Goal: Information Seeking & Learning: Learn about a topic

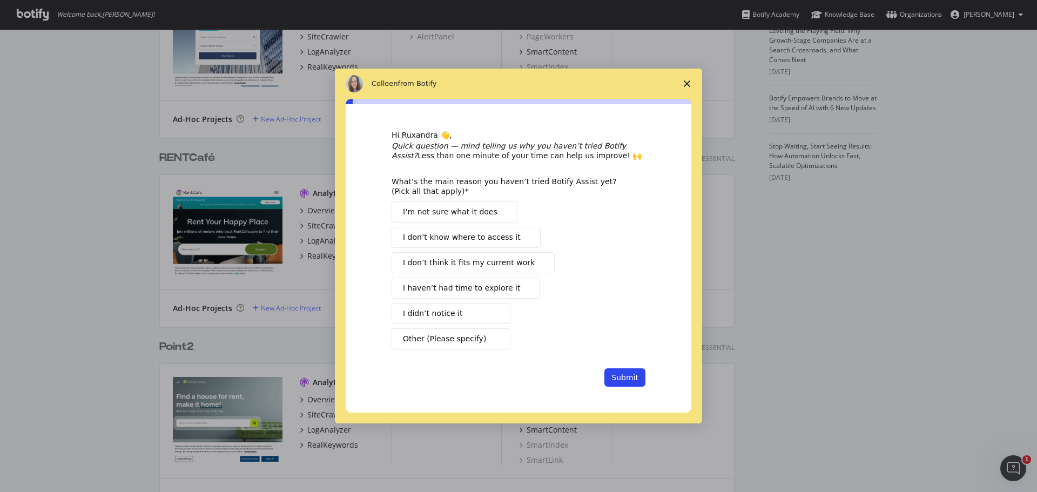
click at [685, 82] on polygon "Close survey" at bounding box center [687, 83] width 6 height 6
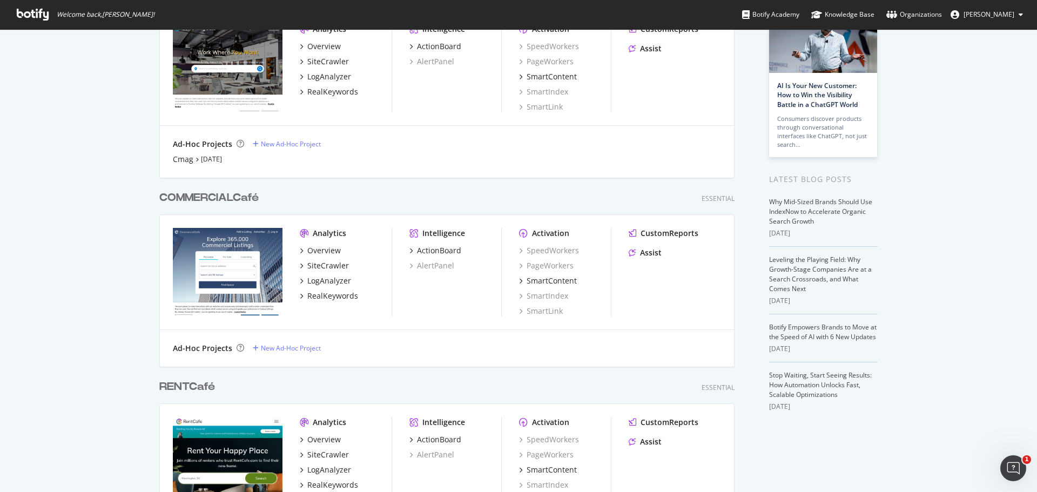
scroll to position [95, 0]
click at [240, 268] on img "grid" at bounding box center [228, 272] width 110 height 88
click at [240, 203] on div "COMMERCIALCafé" at bounding box center [208, 199] width 99 height 16
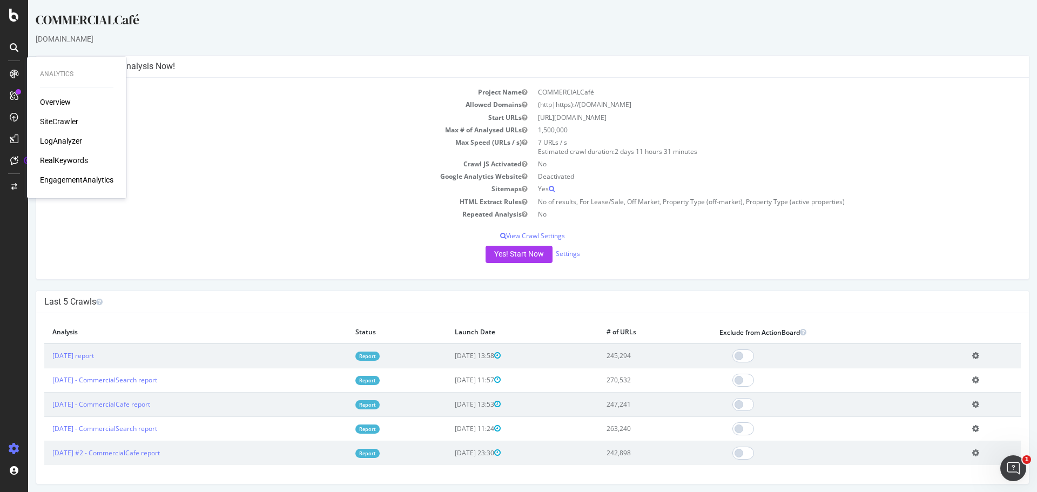
click at [57, 138] on div "LogAnalyzer" at bounding box center [61, 141] width 42 height 11
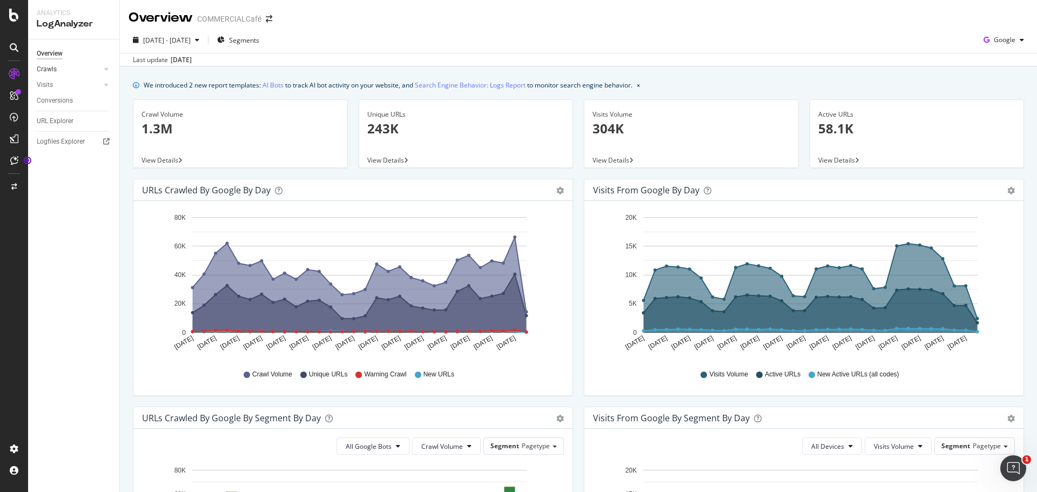
click at [62, 69] on link "Crawls" at bounding box center [69, 69] width 64 height 11
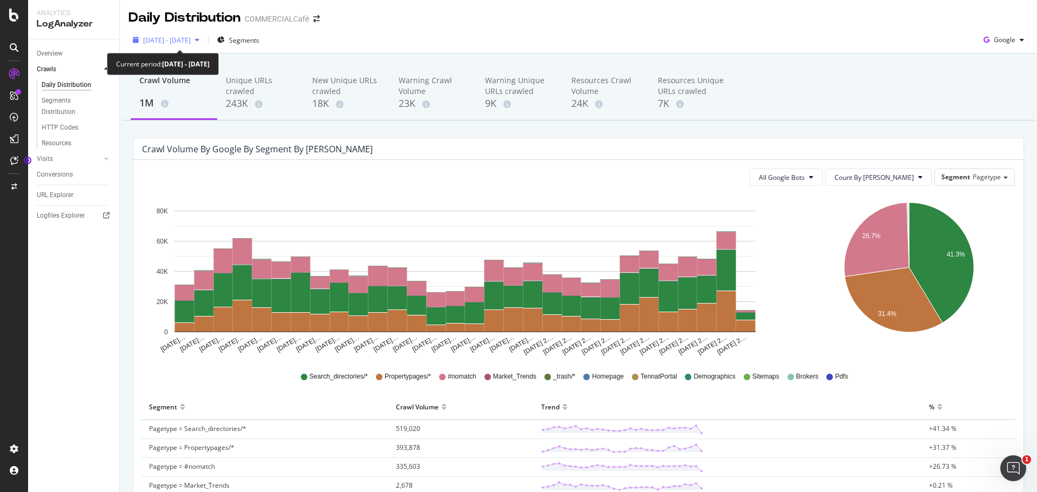
click at [184, 41] on span "[DATE] - [DATE]" at bounding box center [167, 40] width 48 height 9
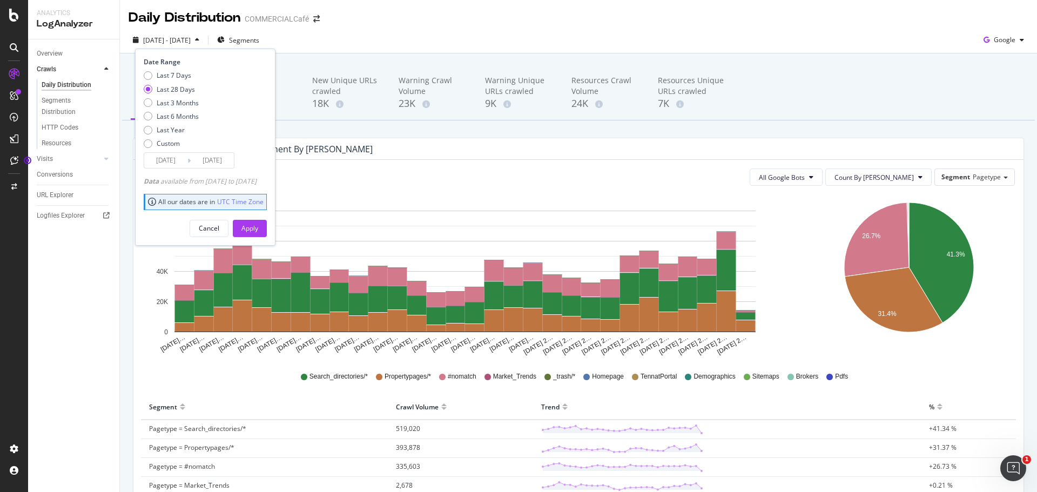
click at [96, 293] on div "Overview Crawls Daily Distribution Segments Distribution HTTP Codes Resources V…" at bounding box center [73, 265] width 91 height 453
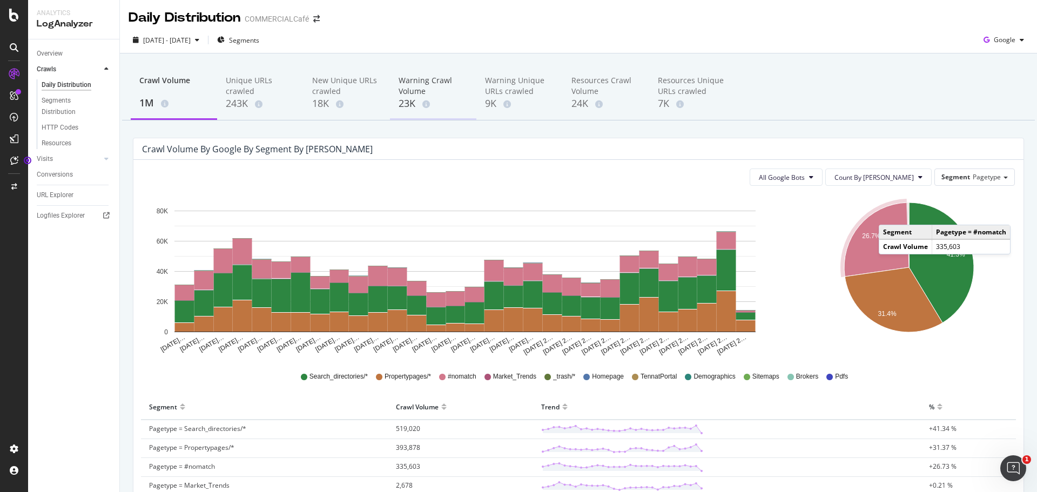
click at [434, 82] on div "Warning Crawl Volume" at bounding box center [433, 86] width 69 height 22
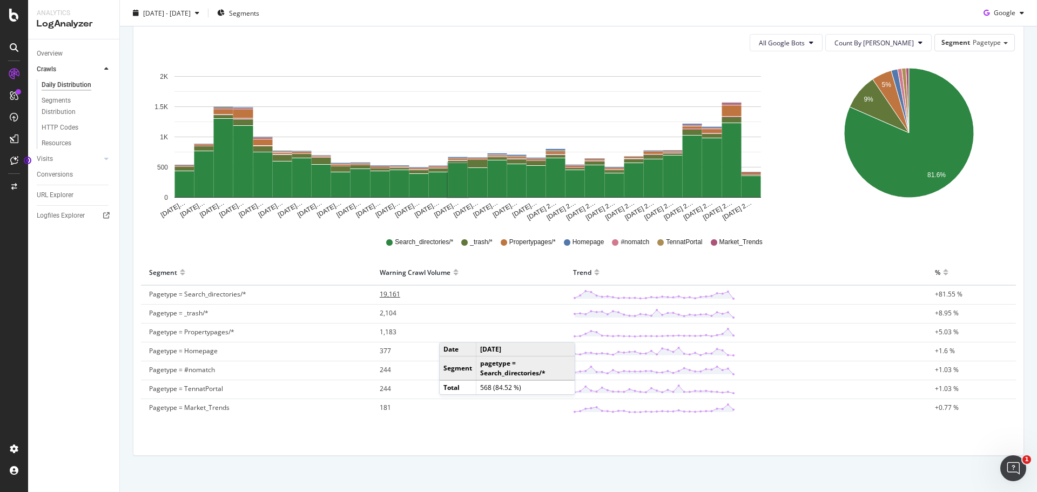
scroll to position [147, 0]
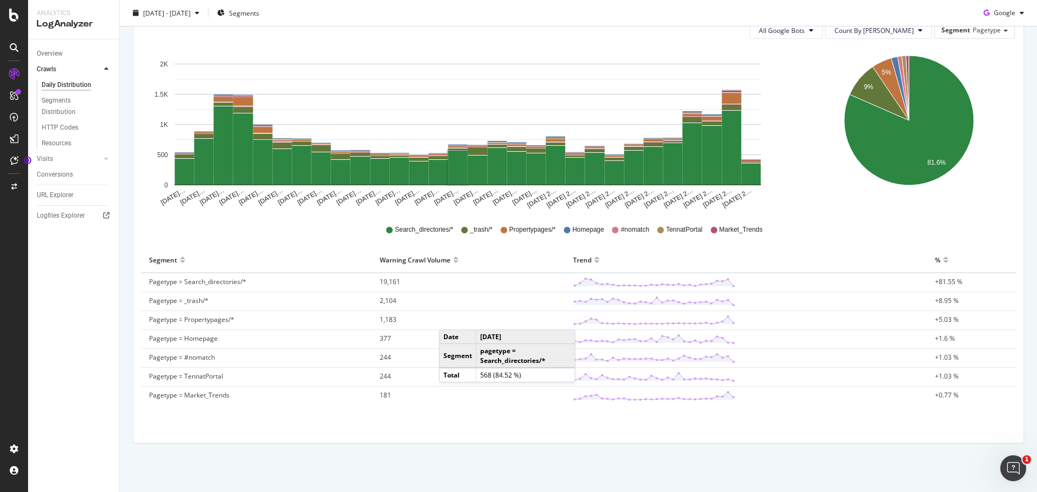
click at [89, 381] on div "Overview Crawls Daily Distribution Segments Distribution HTTP Codes Resources V…" at bounding box center [73, 265] width 91 height 453
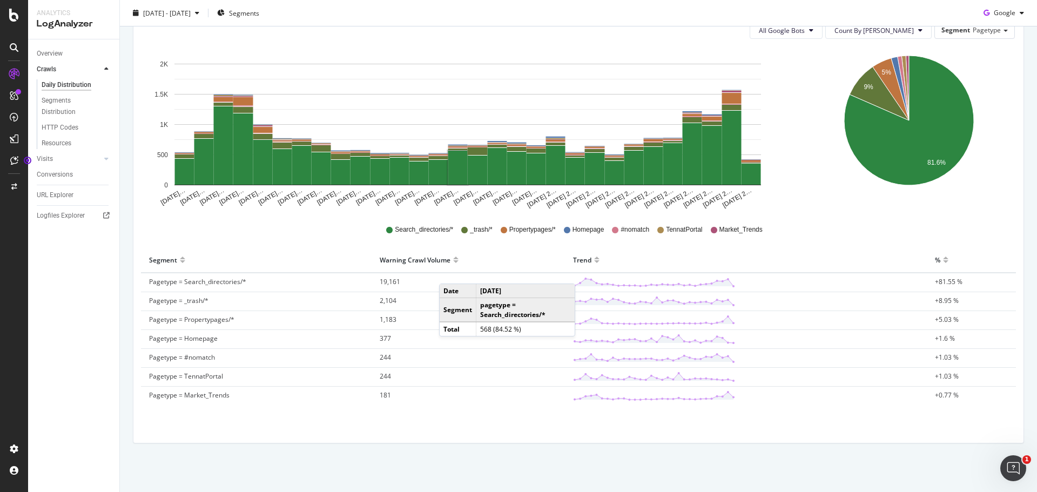
scroll to position [0, 0]
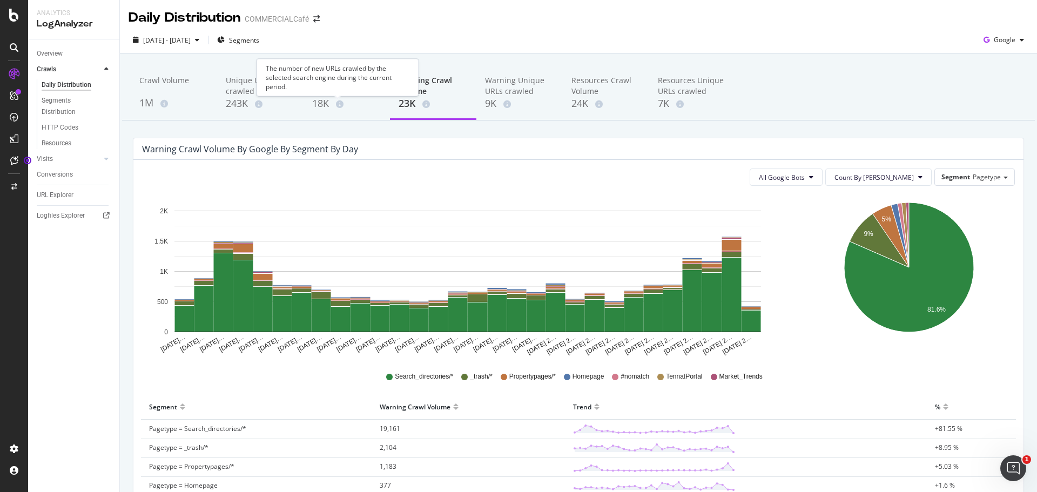
click at [334, 85] on div "The number of new URLs crawled by the selected search engine during the current…" at bounding box center [338, 77] width 162 height 37
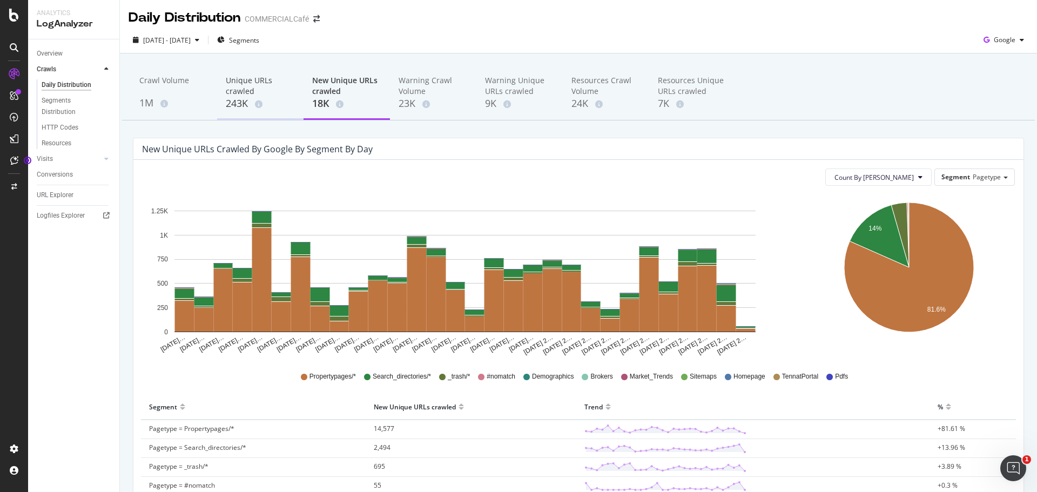
click at [237, 95] on div "Unique URLs crawled" at bounding box center [260, 86] width 69 height 22
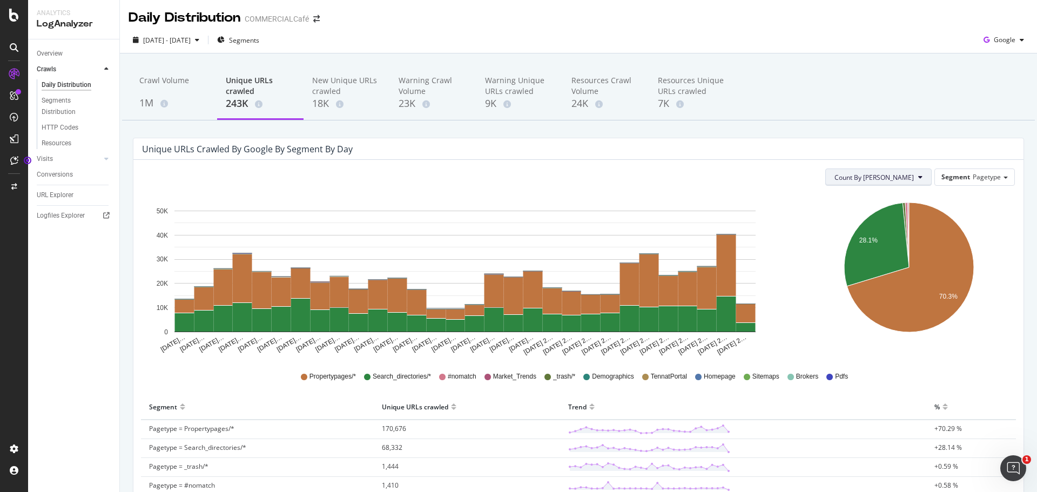
click at [898, 177] on span "Count By [PERSON_NAME]" at bounding box center [874, 177] width 79 height 9
click at [958, 181] on div "Segment Pagetype" at bounding box center [974, 177] width 79 height 16
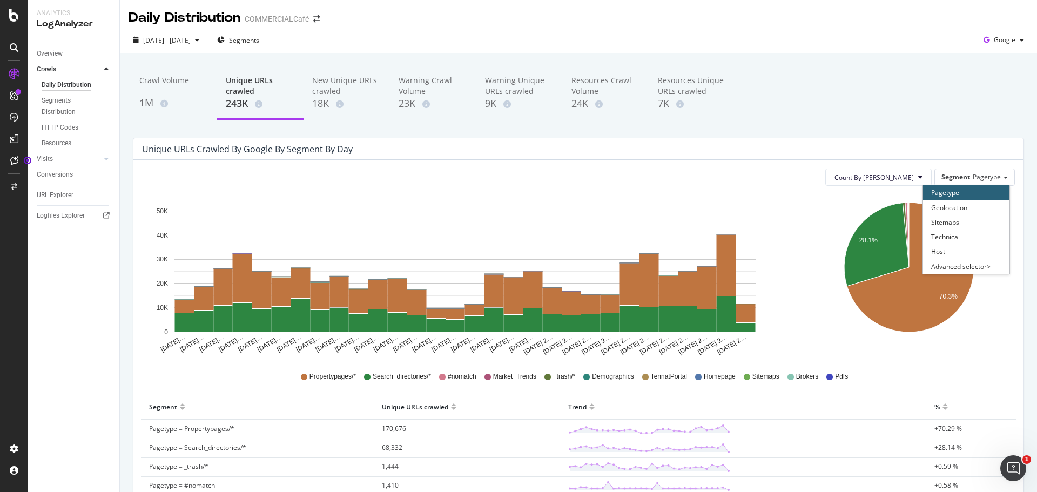
click at [930, 109] on div "Crawl Volume 1M Unique URLs crawled 243K New Unique URLs crawled 18K Warning Cr…" at bounding box center [578, 93] width 913 height 54
click at [322, 84] on div "New Unique URLs crawled" at bounding box center [346, 86] width 69 height 22
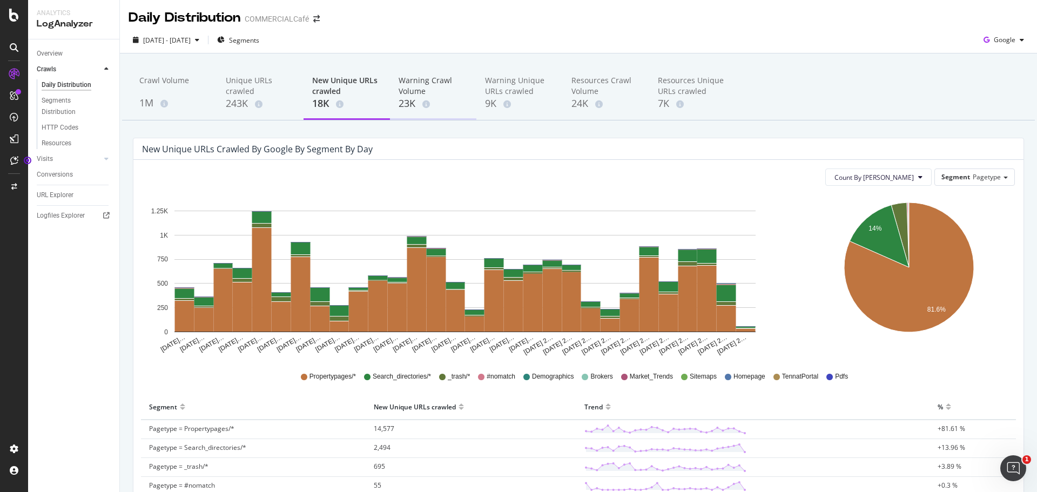
click at [415, 82] on div "Warning Crawl Volume" at bounding box center [433, 86] width 69 height 22
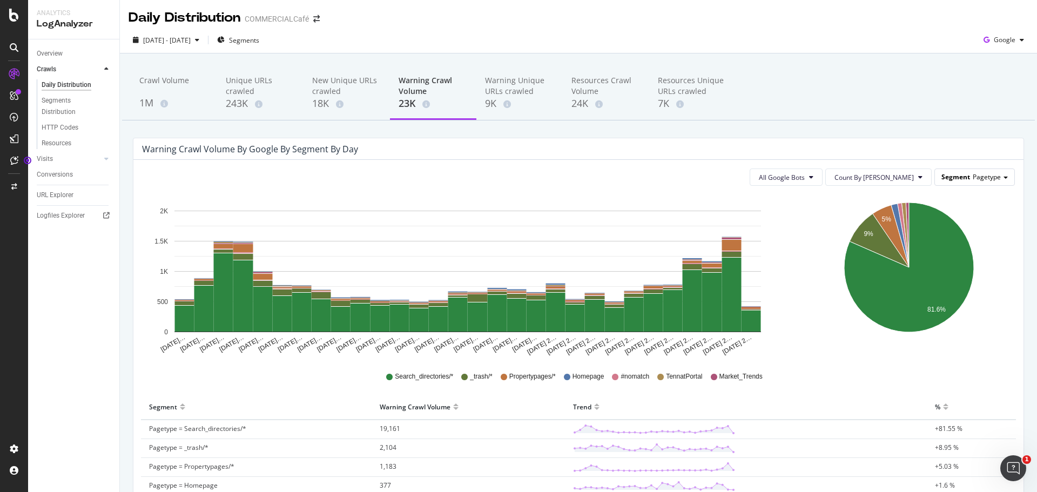
click at [990, 177] on span "Pagetype" at bounding box center [987, 176] width 28 height 9
click at [952, 249] on div "Host" at bounding box center [966, 251] width 86 height 15
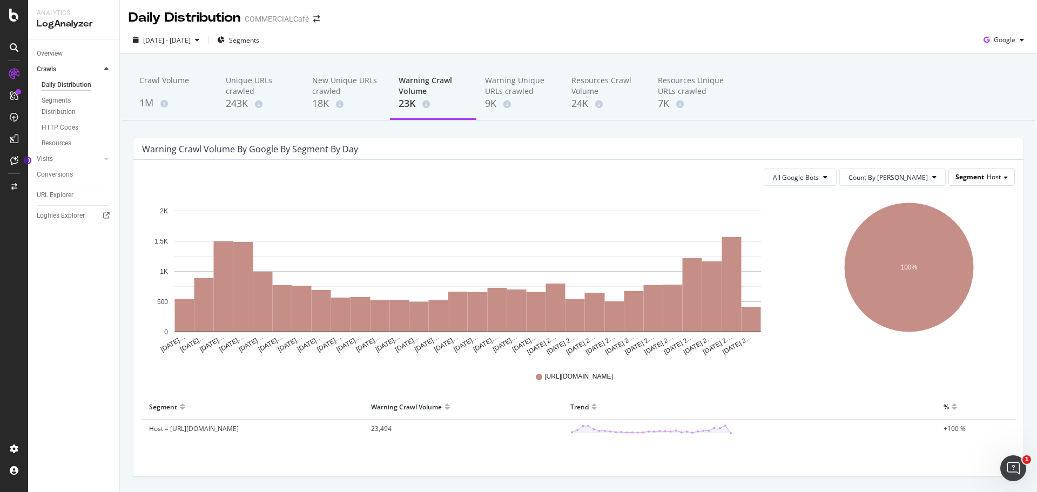
click at [989, 181] on span "Host" at bounding box center [994, 176] width 14 height 9
click at [956, 219] on div "Sitemaps" at bounding box center [966, 222] width 86 height 15
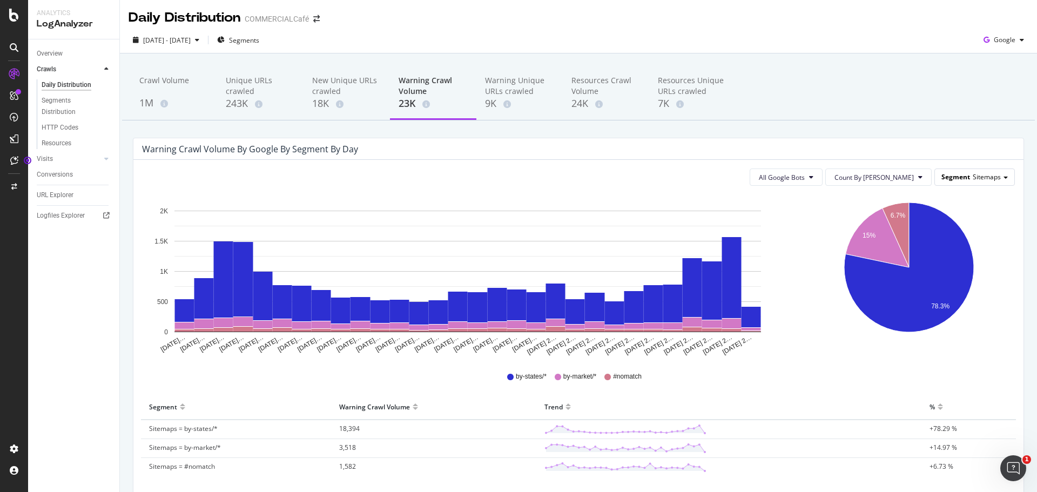
click at [952, 178] on span "Segment" at bounding box center [955, 176] width 29 height 9
click at [805, 177] on span "All Google Bots" at bounding box center [782, 177] width 46 height 9
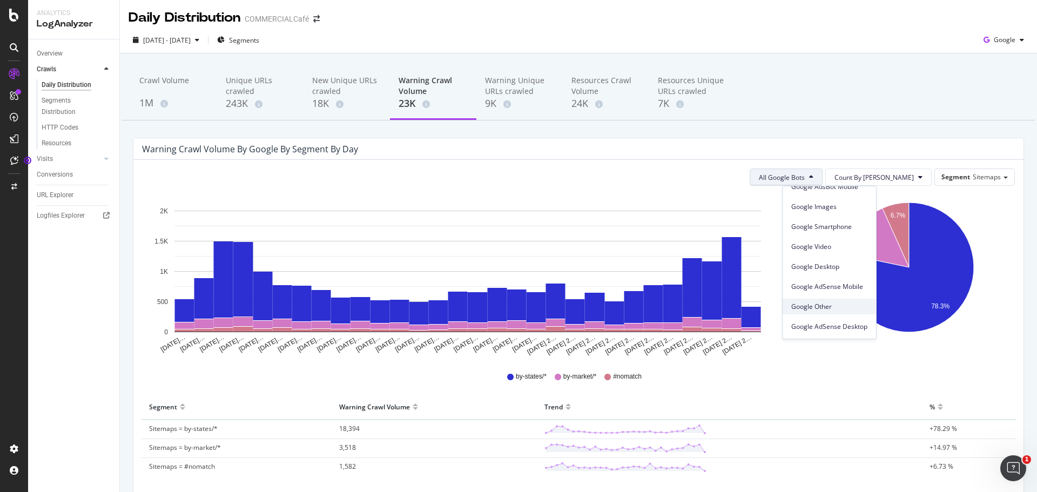
scroll to position [92, 0]
click at [961, 177] on span "Segment" at bounding box center [955, 176] width 29 height 9
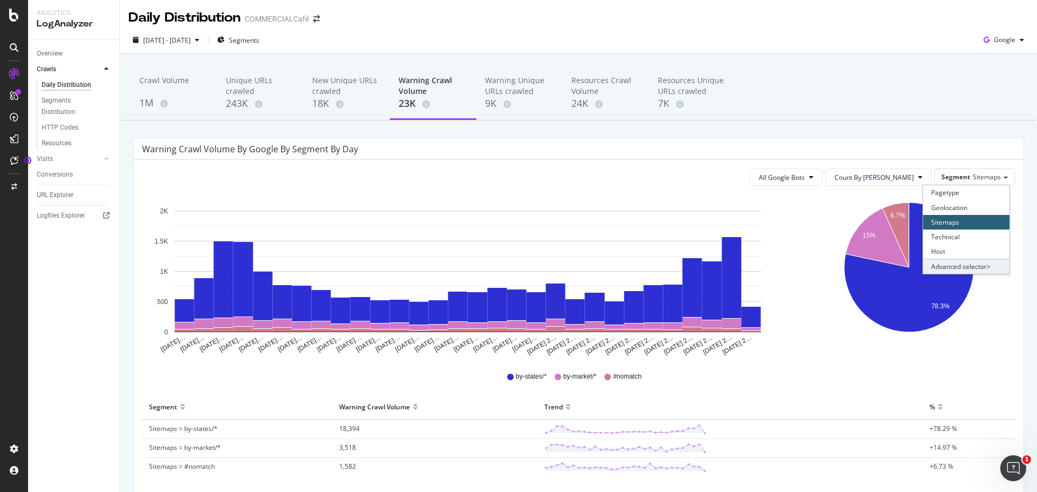
click at [944, 264] on div "Advanced selector >" at bounding box center [966, 266] width 86 height 15
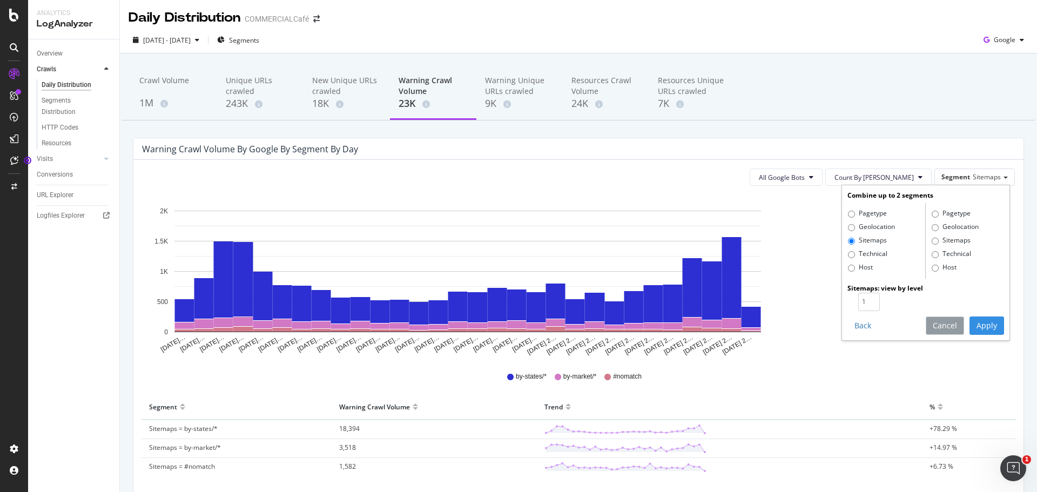
click at [936, 325] on button "Cancel" at bounding box center [945, 326] width 38 height 18
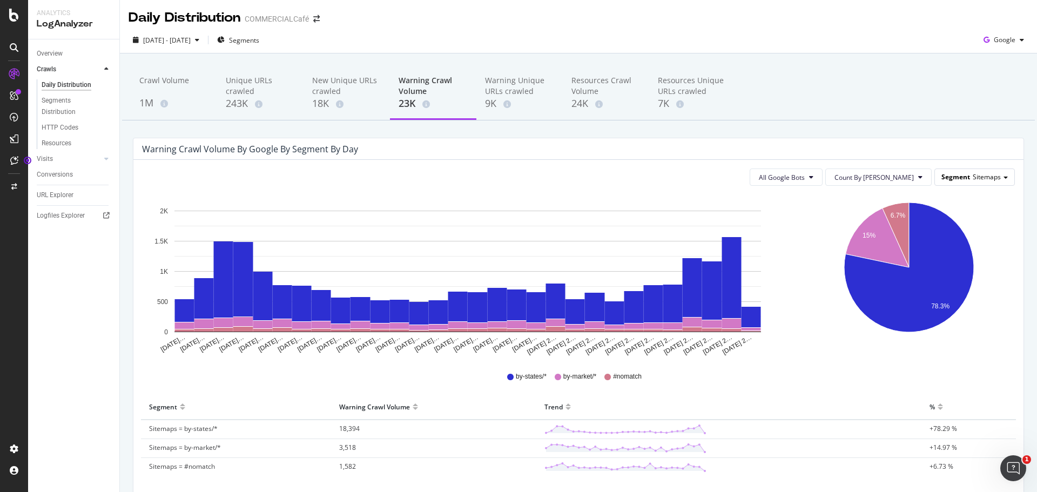
click at [993, 176] on div "Segment Sitemaps" at bounding box center [974, 177] width 79 height 16
click at [959, 203] on div "Geolocation" at bounding box center [966, 207] width 86 height 15
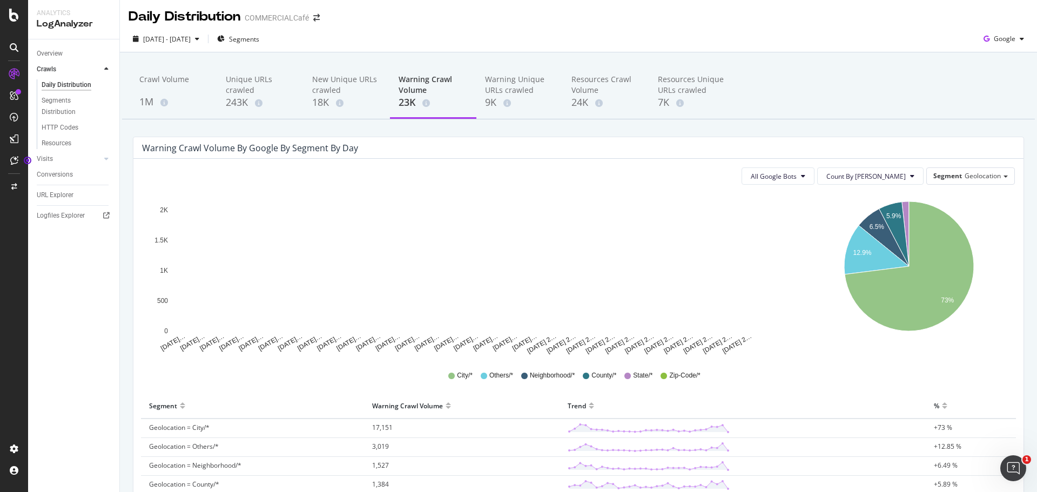
scroll to position [0, 0]
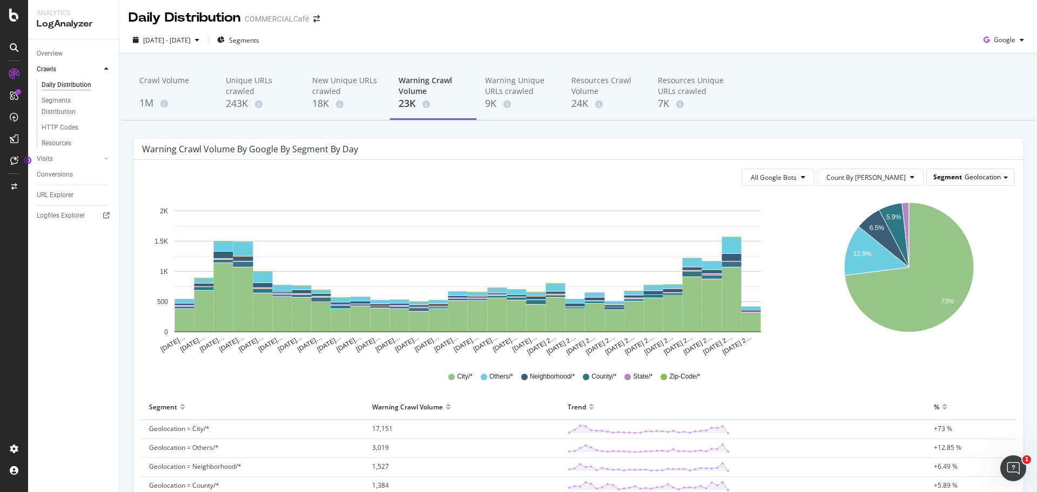
click at [976, 177] on span "Geolocation" at bounding box center [983, 176] width 36 height 9
click at [947, 191] on div "Pagetype" at bounding box center [966, 192] width 86 height 15
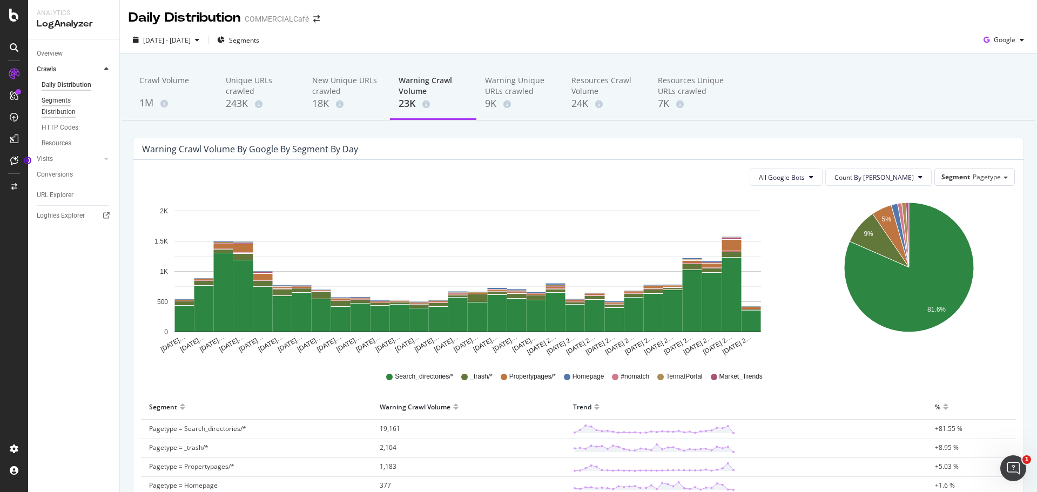
click at [64, 105] on div "Segments Distribution" at bounding box center [72, 106] width 60 height 23
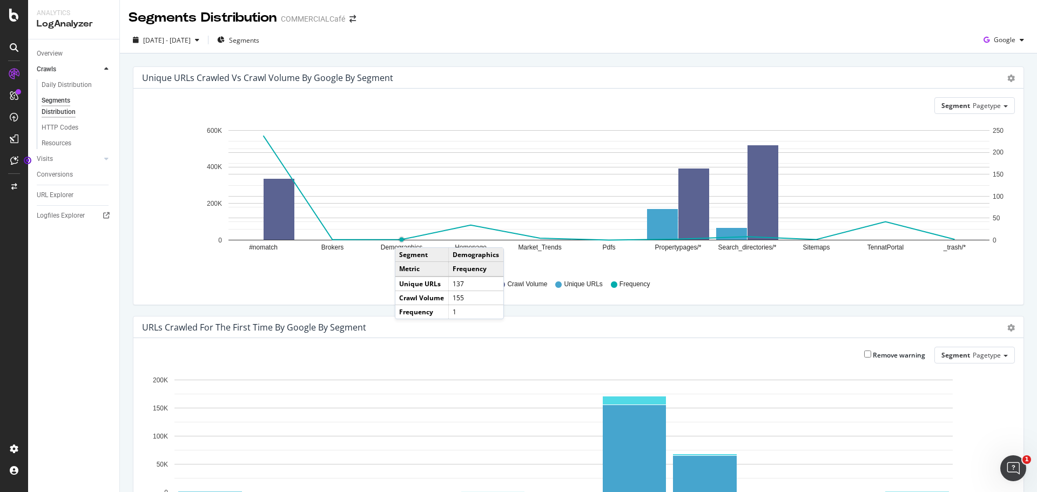
click at [406, 237] on rect "A chart." at bounding box center [608, 185] width 761 height 110
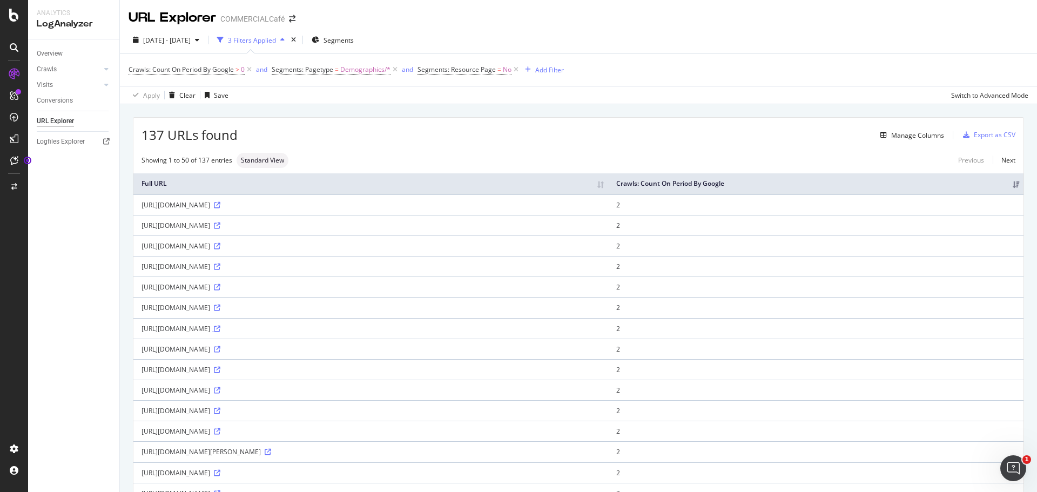
click at [220, 325] on link at bounding box center [216, 328] width 8 height 9
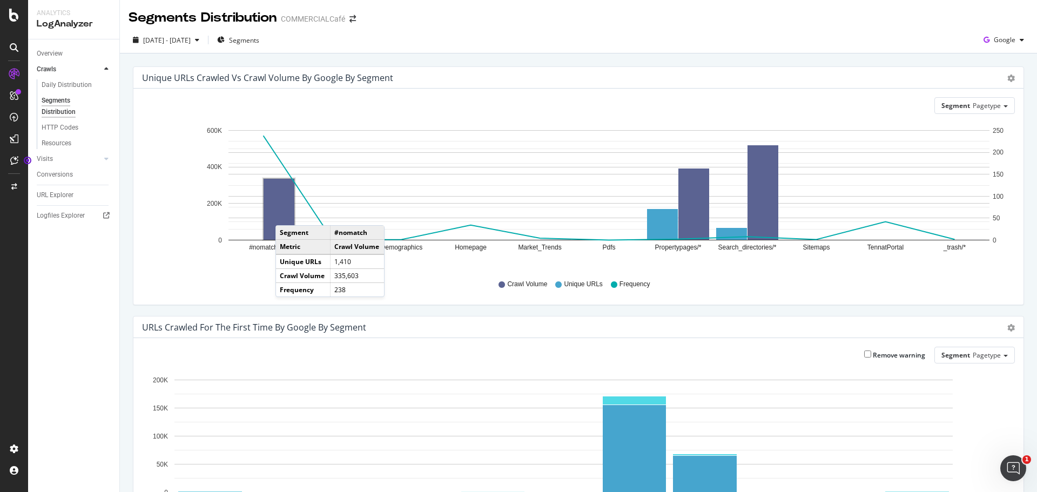
click at [286, 214] on rect "A chart." at bounding box center [279, 209] width 31 height 61
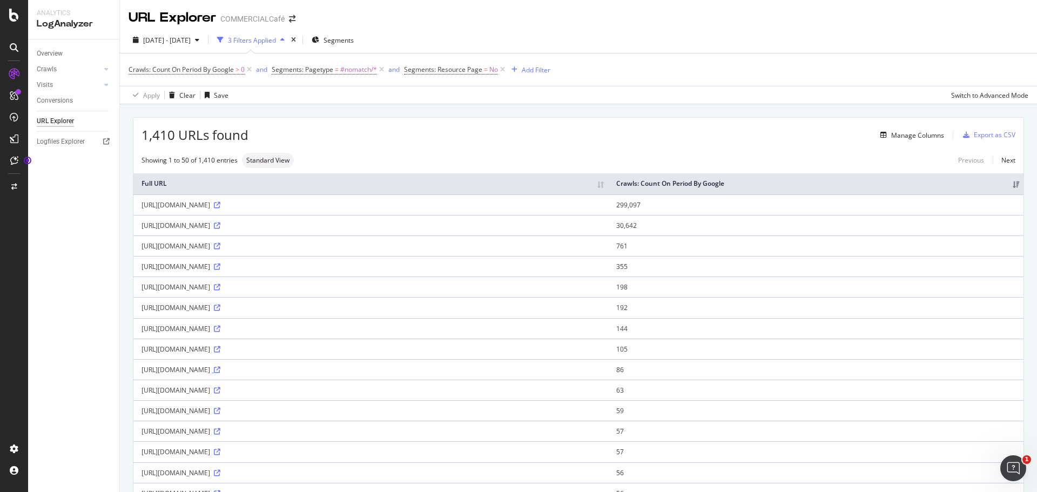
click at [220, 368] on icon at bounding box center [217, 370] width 6 height 6
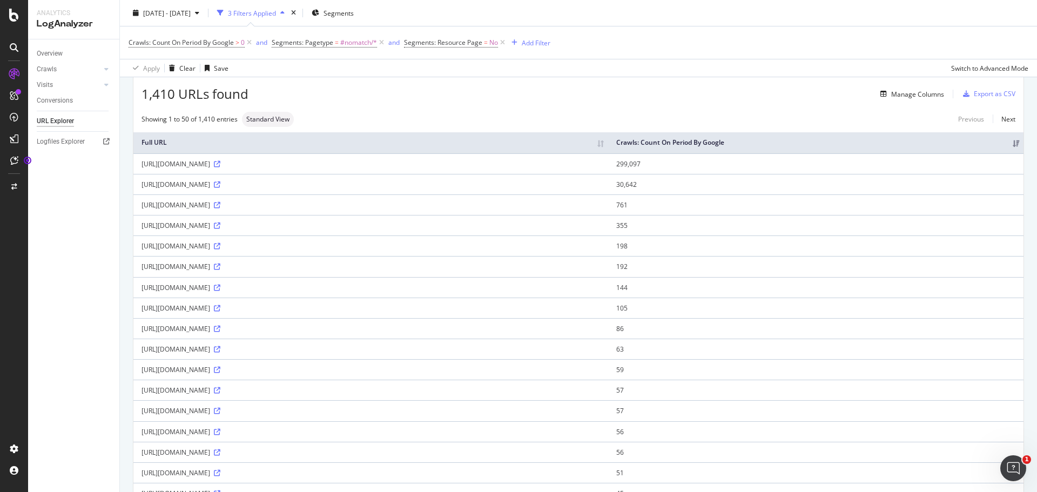
scroll to position [162, 0]
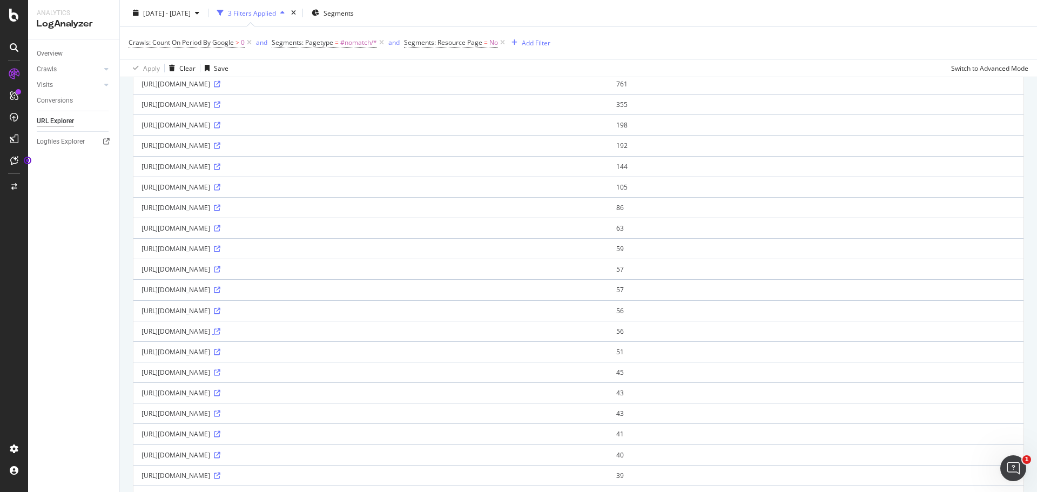
click at [220, 332] on icon at bounding box center [217, 331] width 6 height 6
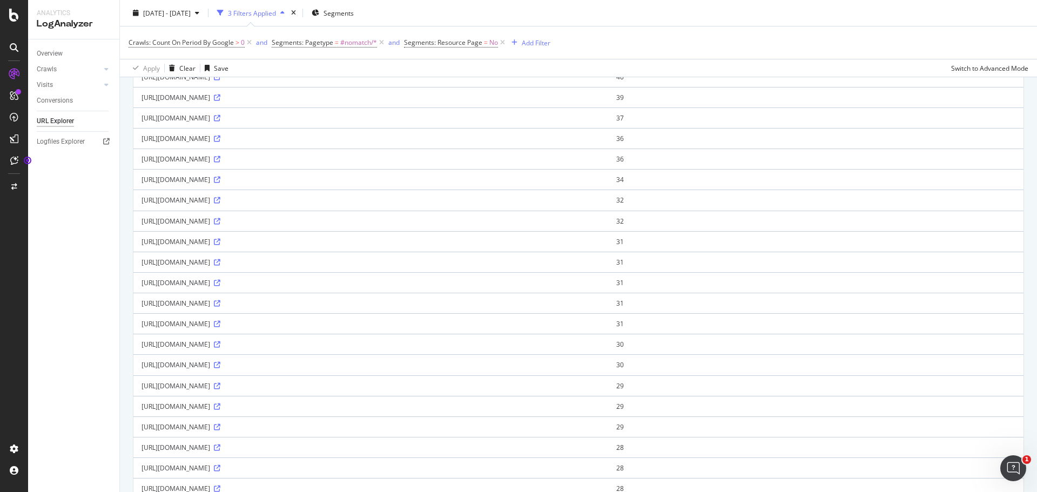
scroll to position [793, 0]
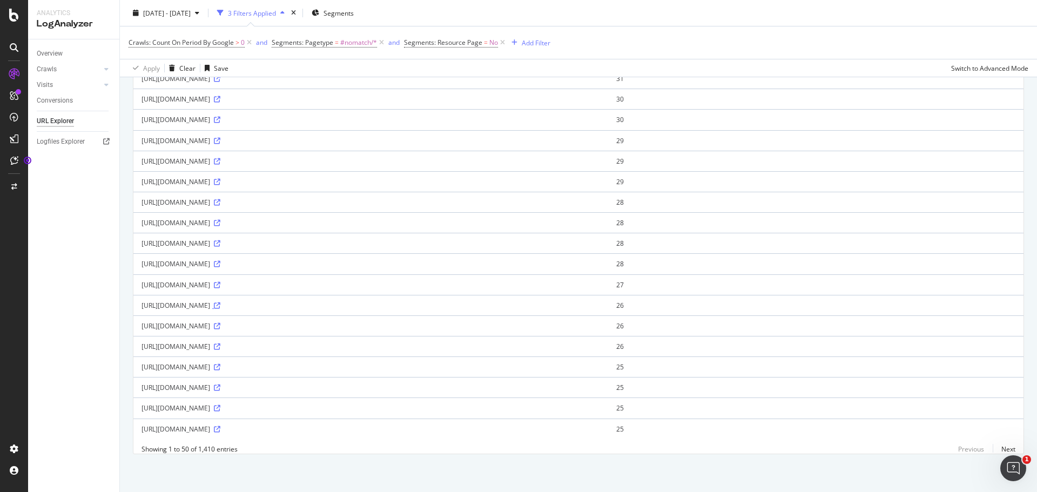
click at [220, 302] on icon at bounding box center [217, 305] width 6 height 6
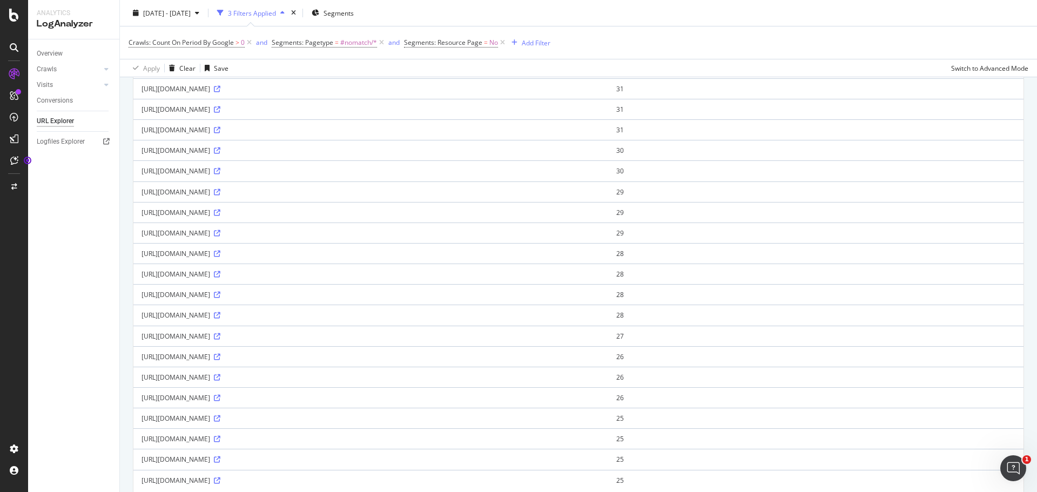
scroll to position [739, 0]
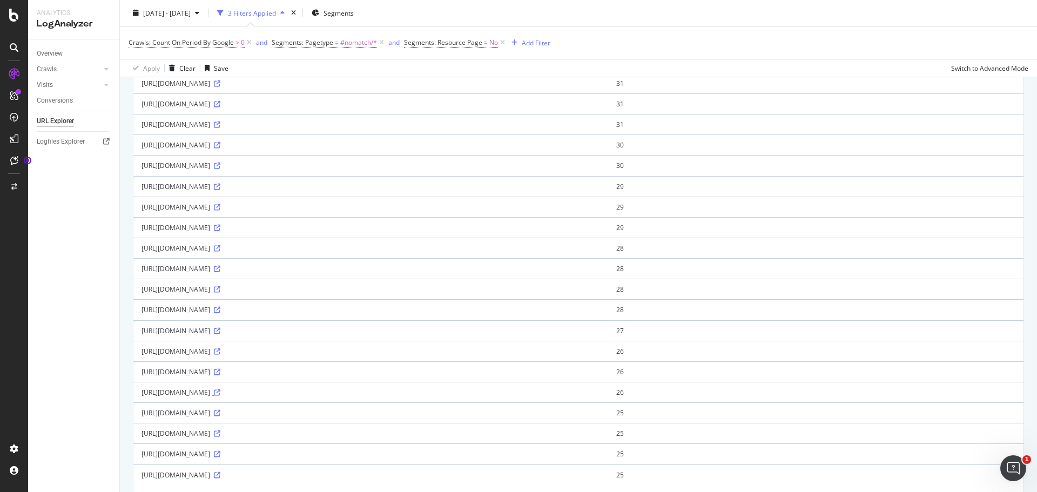
click at [220, 391] on icon at bounding box center [217, 392] width 6 height 6
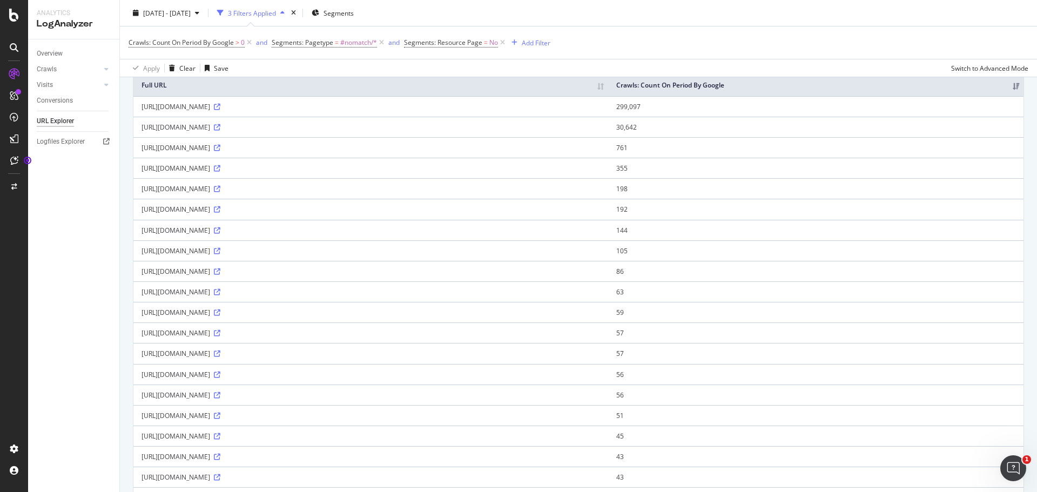
scroll to position [0, 0]
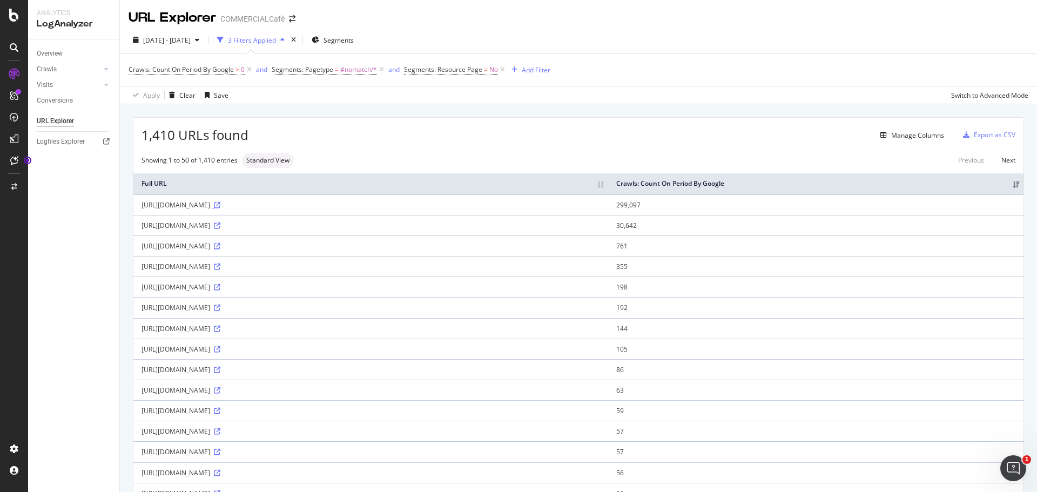
click at [220, 208] on icon at bounding box center [217, 205] width 6 height 6
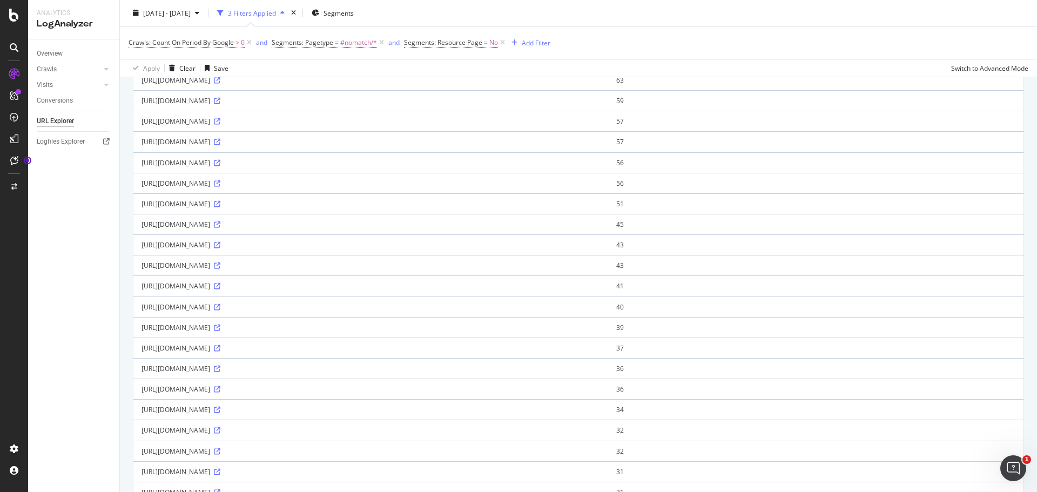
scroll to position [324, 0]
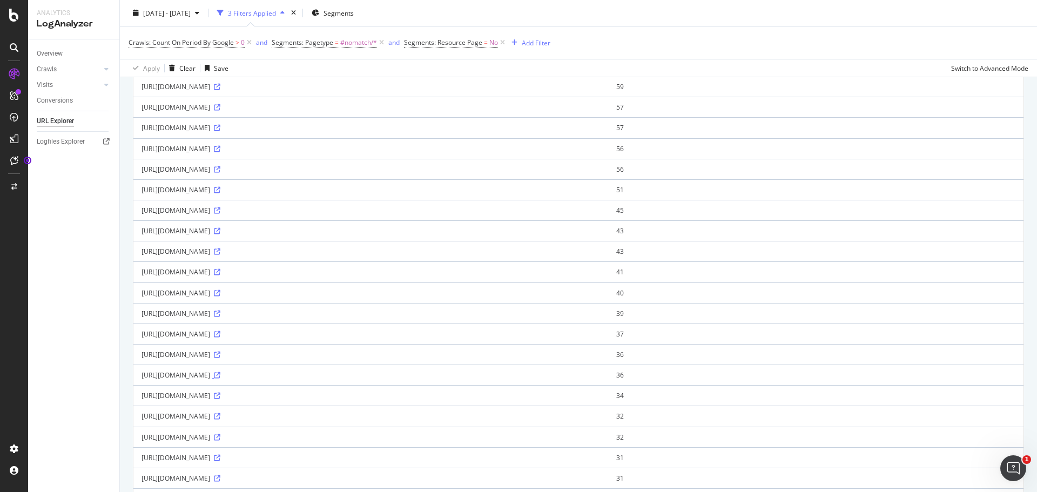
click at [220, 376] on icon at bounding box center [217, 375] width 6 height 6
click at [220, 438] on icon at bounding box center [217, 437] width 6 height 6
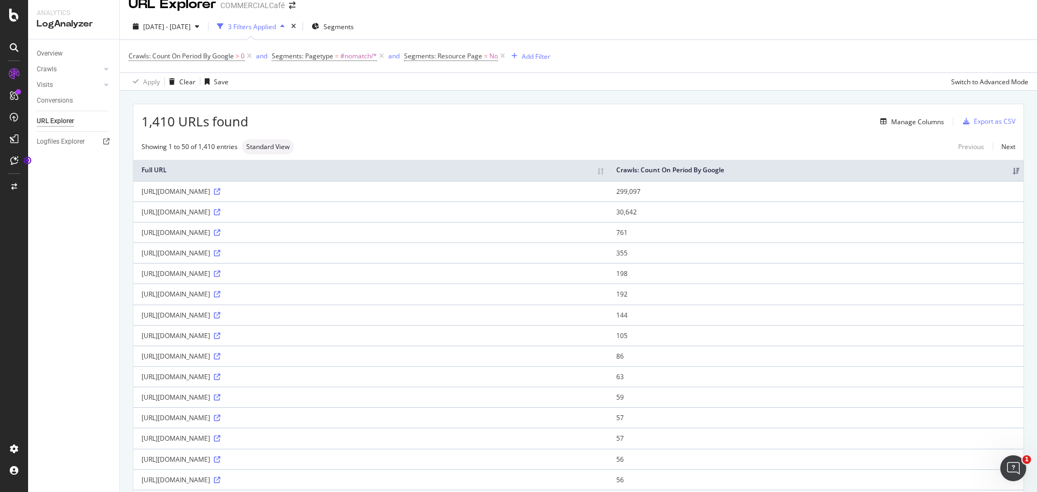
scroll to position [0, 0]
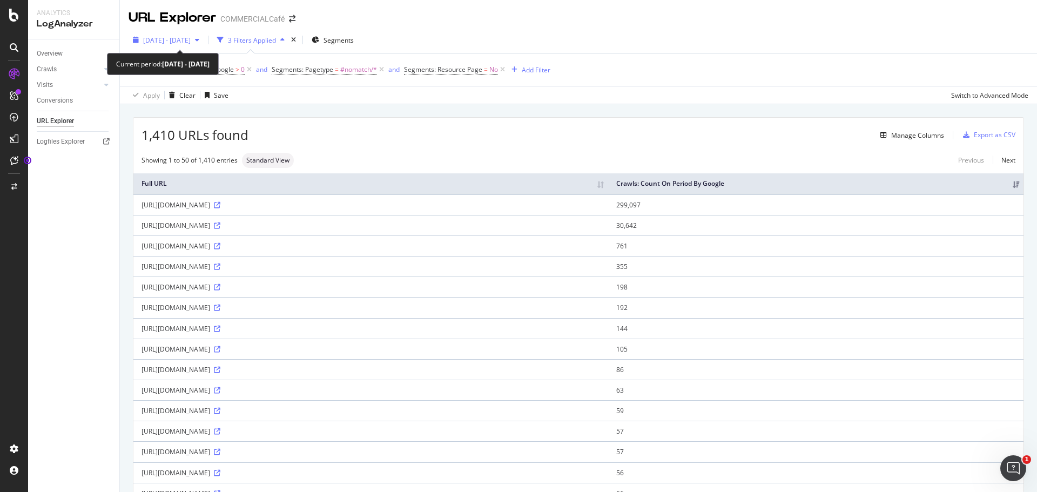
click at [167, 38] on span "[DATE] - [DATE]" at bounding box center [167, 40] width 48 height 9
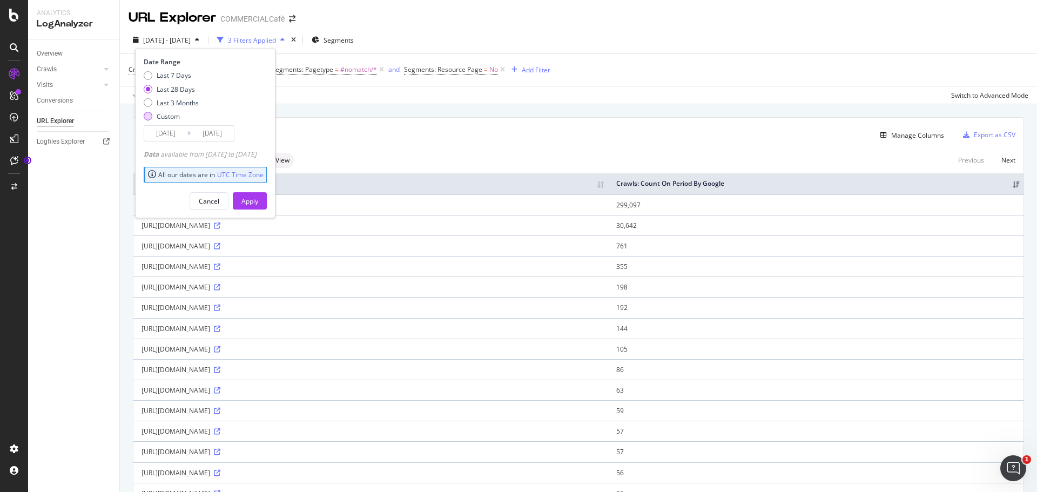
click at [179, 120] on div "Custom" at bounding box center [168, 116] width 23 height 9
click at [175, 133] on input "[DATE]" at bounding box center [165, 133] width 43 height 15
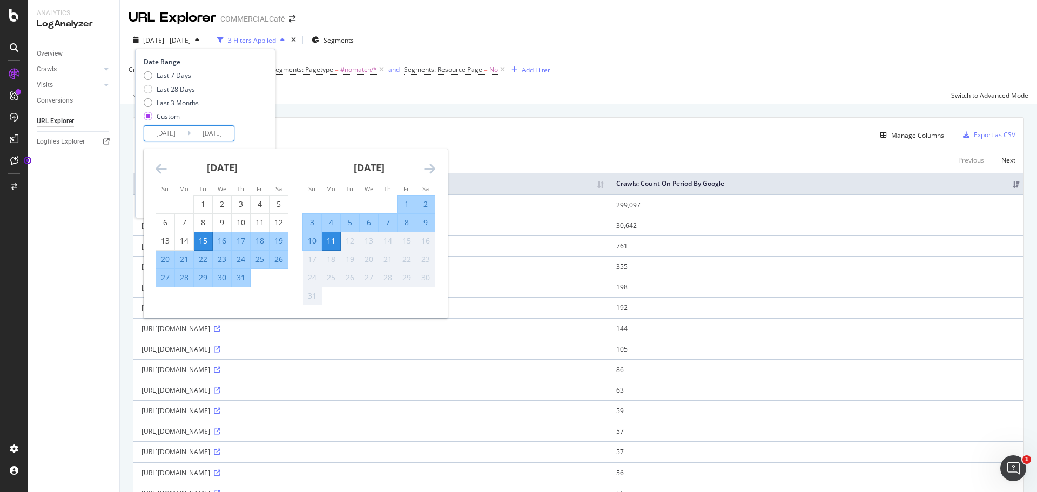
click at [158, 163] on icon "Move backward to switch to the previous month." at bounding box center [161, 168] width 11 height 13
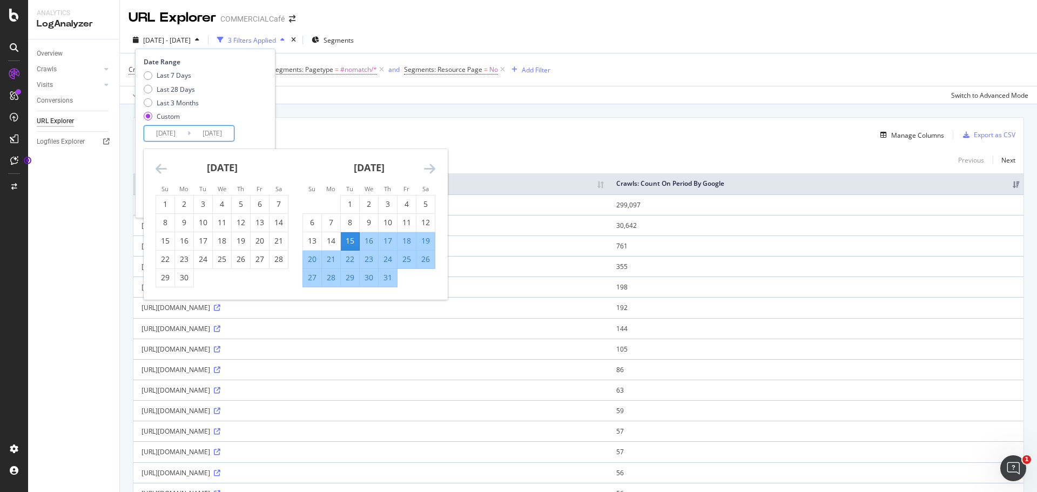
click at [158, 163] on icon "Move backward to switch to the previous month." at bounding box center [161, 168] width 11 height 13
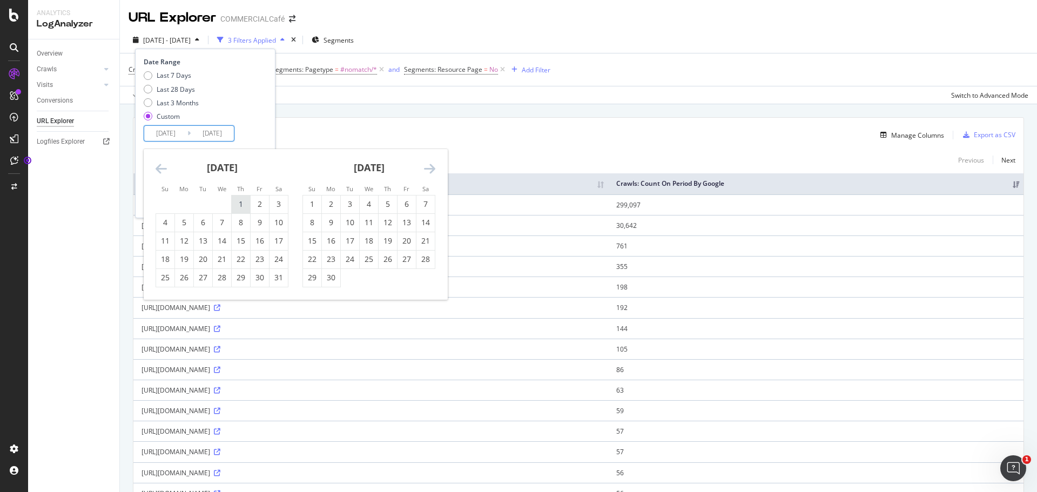
click at [236, 203] on div "1" at bounding box center [241, 204] width 18 height 11
type input "[DATE]"
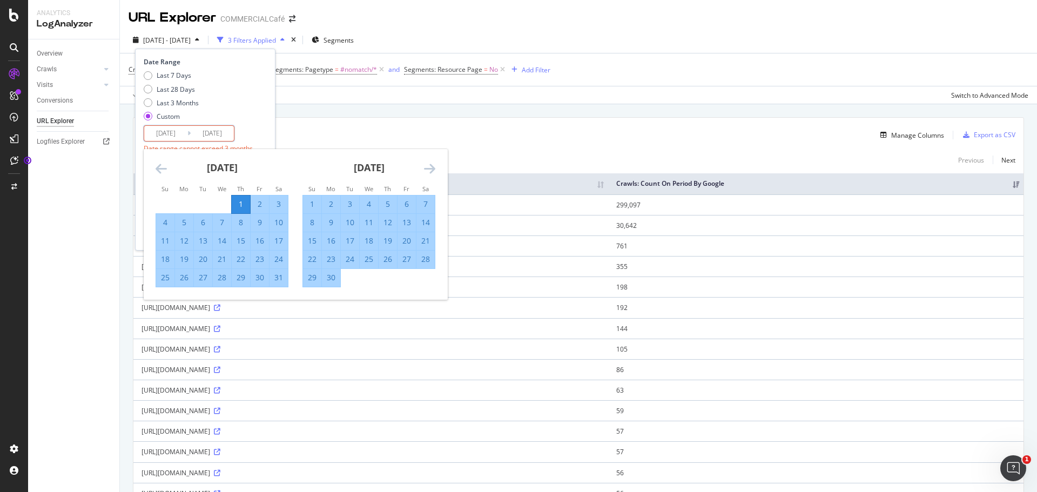
click at [275, 278] on div "31" at bounding box center [279, 277] width 18 height 11
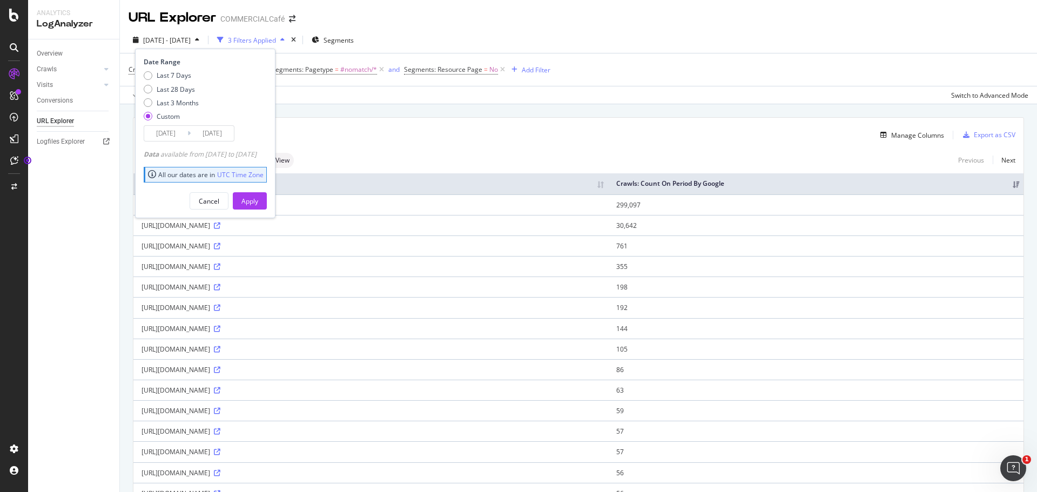
click at [166, 133] on input "[DATE]" at bounding box center [165, 133] width 43 height 15
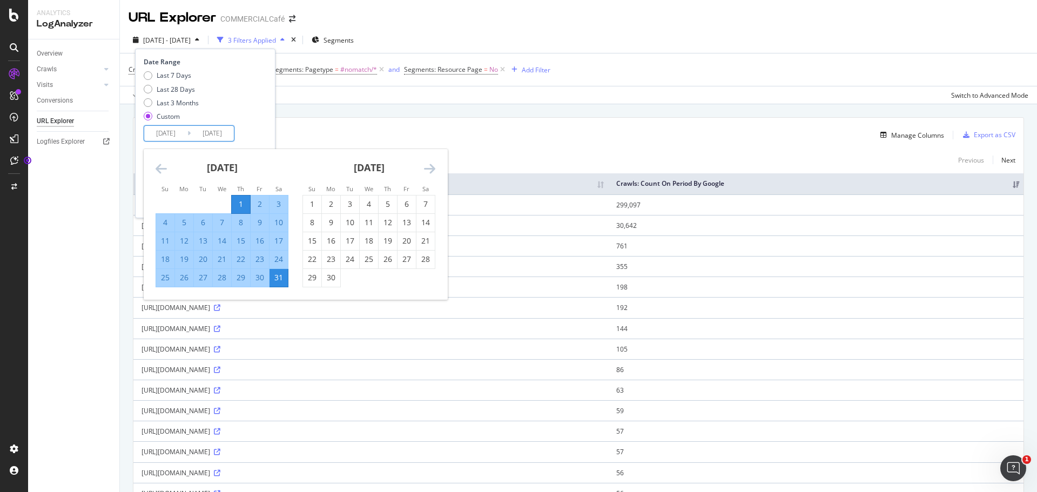
click at [216, 130] on input "[DATE]" at bounding box center [212, 133] width 43 height 15
click at [332, 272] on div "30" at bounding box center [331, 277] width 18 height 11
type input "[DATE]"
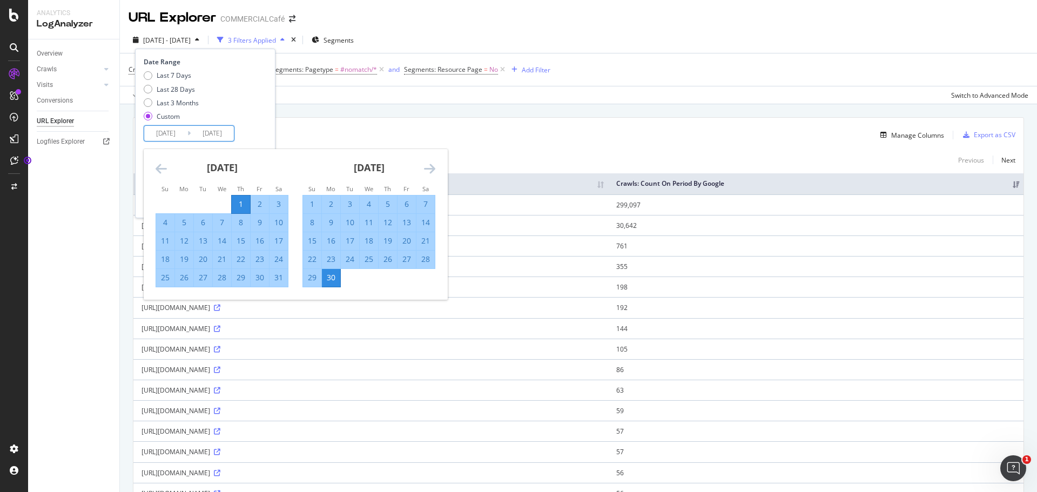
click at [171, 129] on input "[DATE]" at bounding box center [165, 133] width 43 height 15
click at [264, 128] on div "Date Range Last 7 Days Last 28 Days Last 3 Months Custom [DATE] Navigate forwar…" at bounding box center [204, 99] width 120 height 84
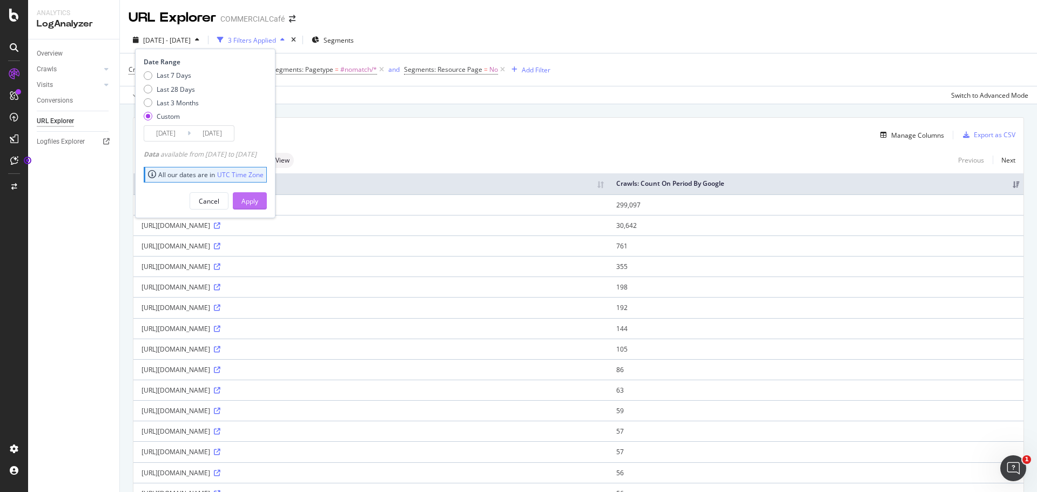
click at [258, 204] on div "Apply" at bounding box center [249, 201] width 17 height 9
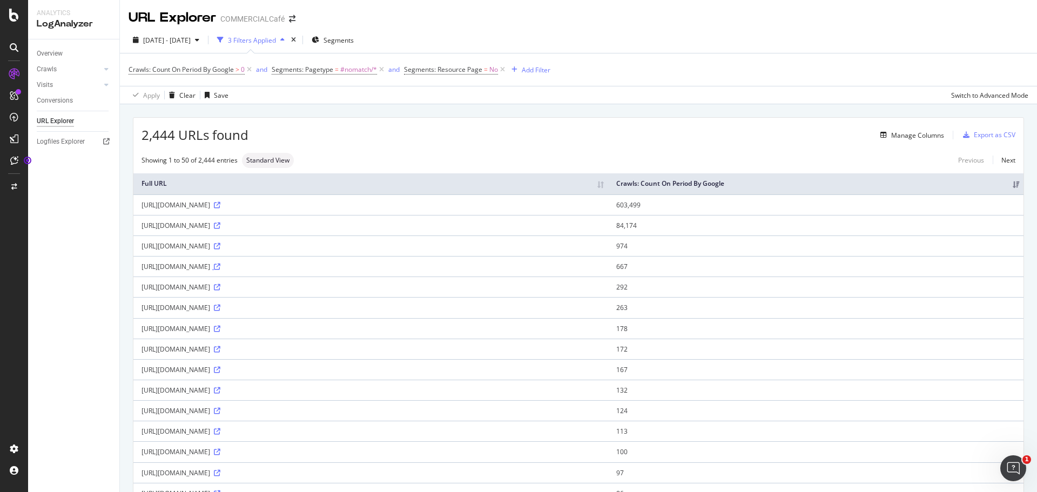
click at [220, 268] on icon at bounding box center [217, 267] width 6 height 6
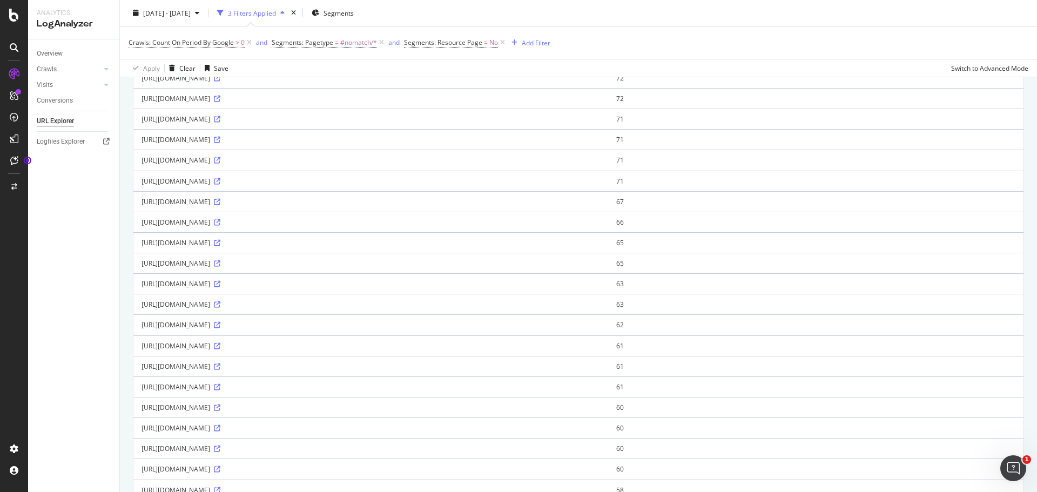
scroll to position [577, 0]
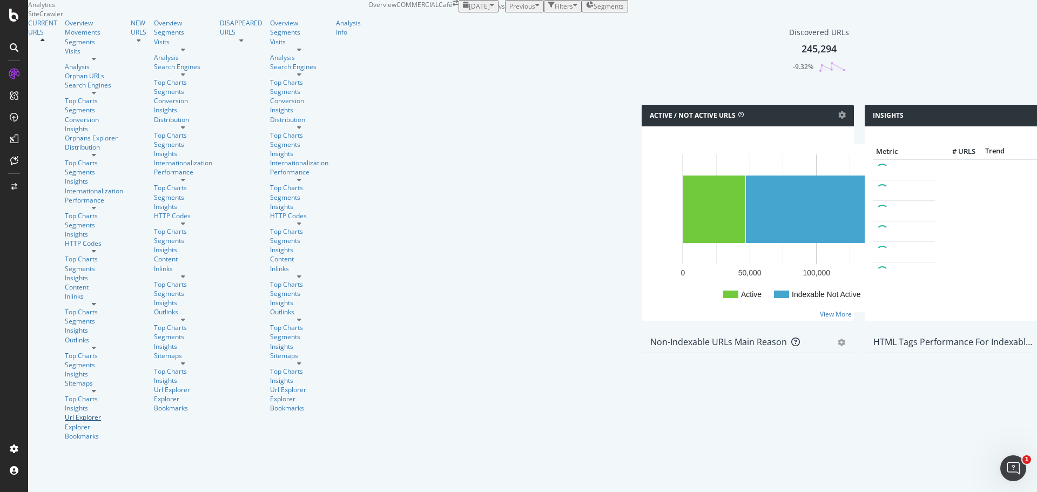
drag, startPoint x: 70, startPoint y: 259, endPoint x: 186, endPoint y: 153, distance: 157.1
click at [70, 413] on link "Url Explorer" at bounding box center [94, 417] width 58 height 9
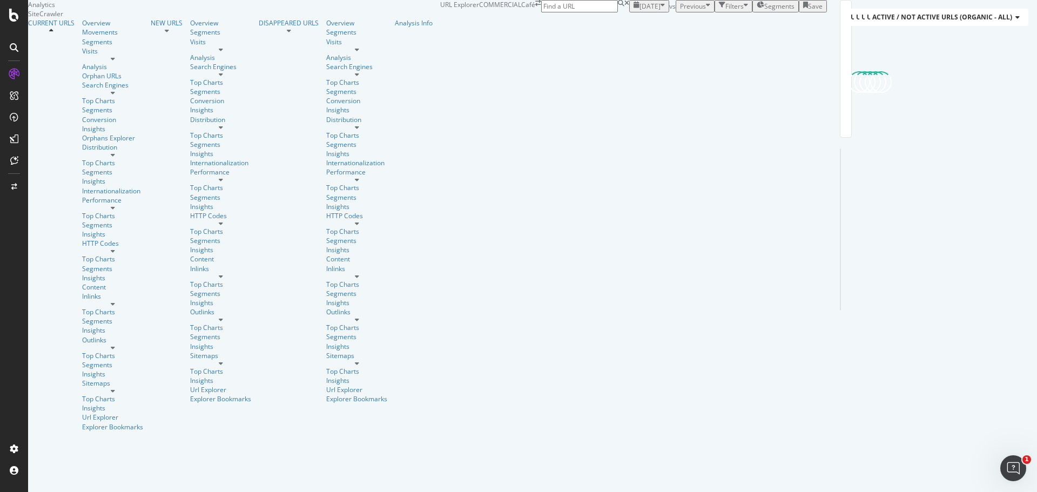
click at [640, 11] on span "[DATE]" at bounding box center [650, 6] width 21 height 9
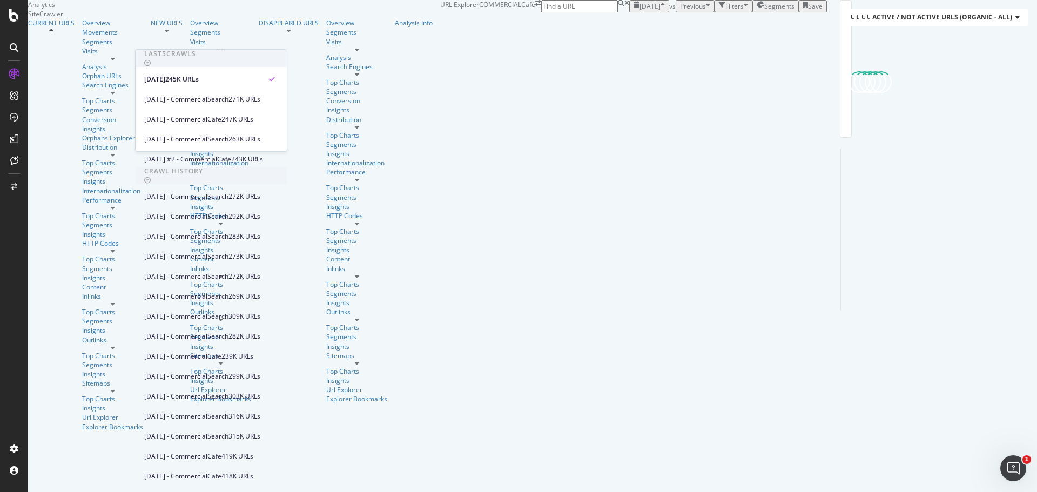
click at [669, 11] on span "vs" at bounding box center [672, 6] width 6 height 9
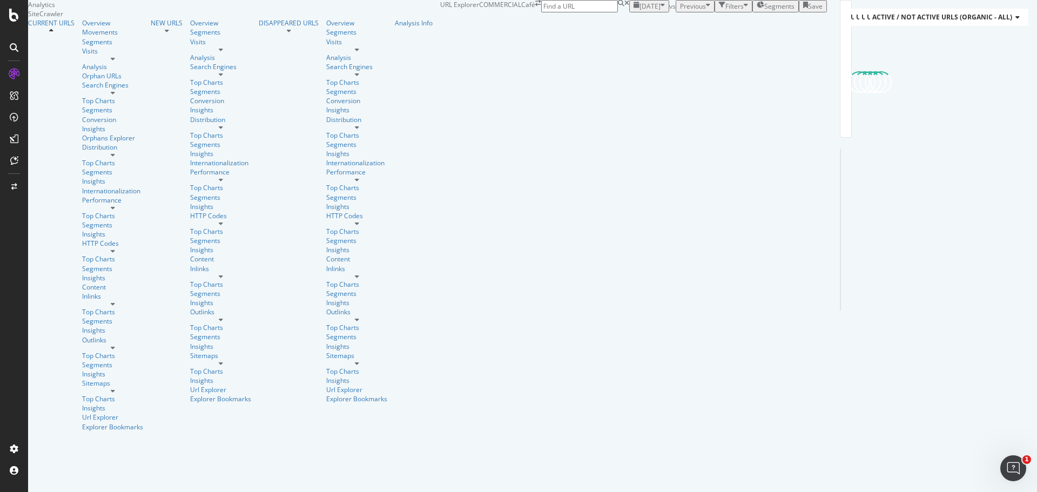
click at [680, 11] on span "Previous" at bounding box center [693, 6] width 26 height 9
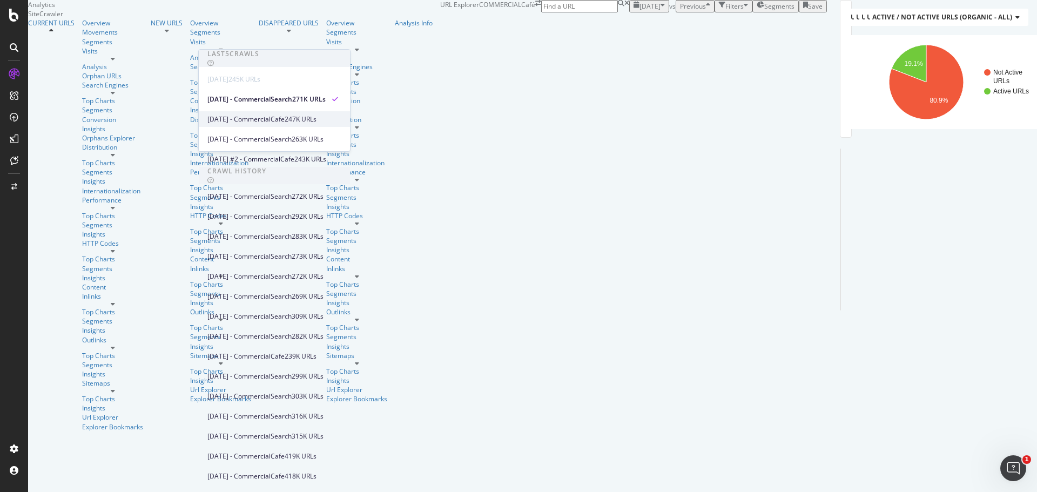
click at [317, 118] on div "247K URLs" at bounding box center [301, 120] width 32 height 10
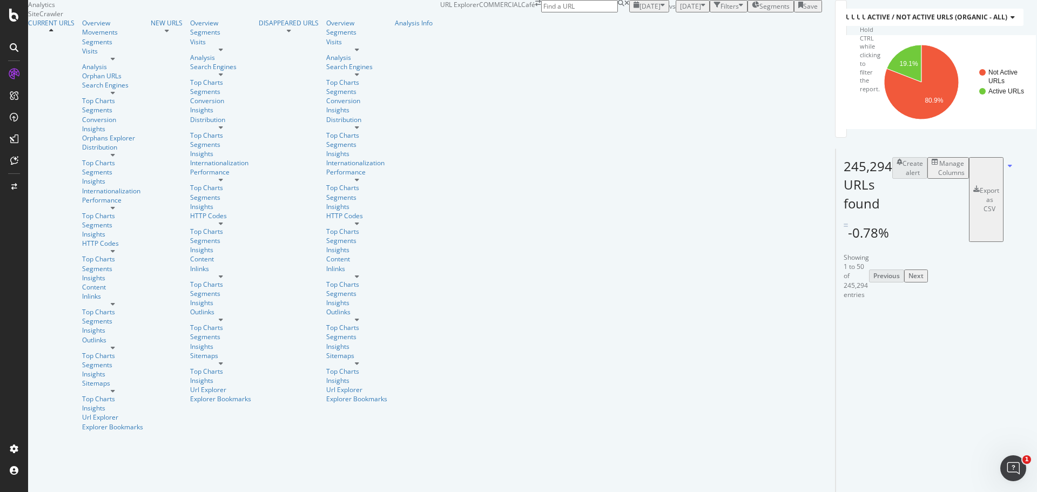
click at [714, 11] on div "Filters" at bounding box center [728, 6] width 29 height 9
drag, startPoint x: 166, startPoint y: 80, endPoint x: 162, endPoint y: 63, distance: 17.7
click at [629, 25] on div "Add Filter" at bounding box center [725, 18] width 193 height 12
click at [640, 23] on div "Add Filter" at bounding box center [654, 18] width 29 height 9
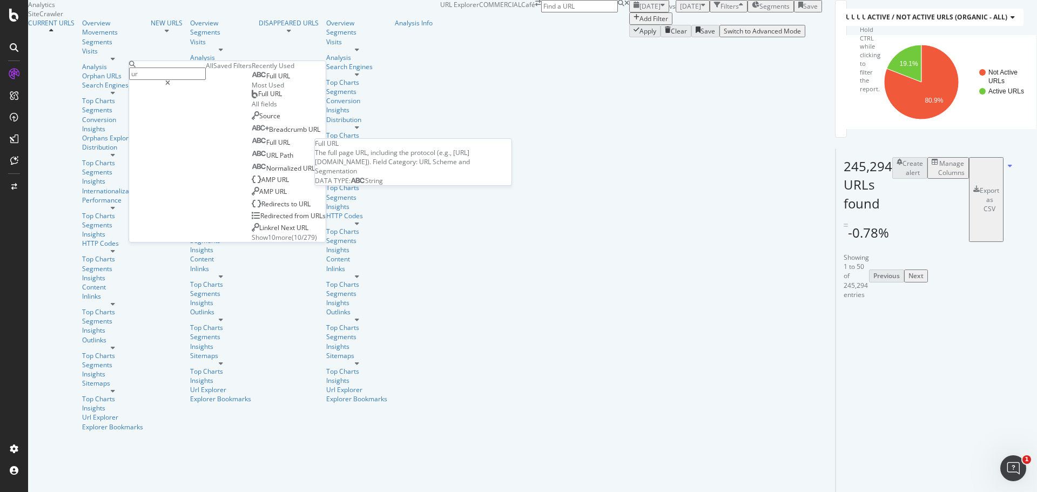
type input "ur"
click at [252, 80] on div "Full URL" at bounding box center [271, 76] width 38 height 9
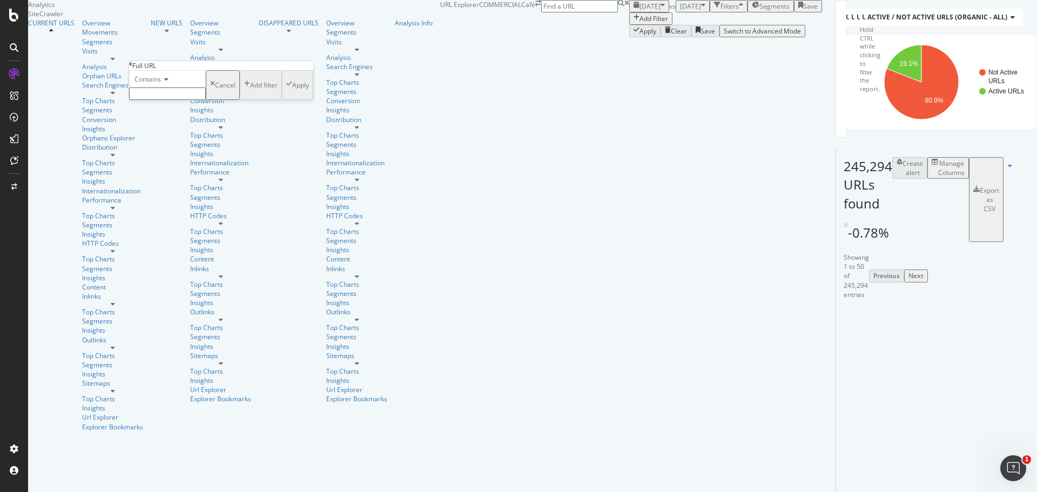
click at [200, 100] on input "text" at bounding box center [167, 94] width 77 height 12
type input "/demographic"
click at [292, 93] on div "Apply" at bounding box center [300, 88] width 17 height 9
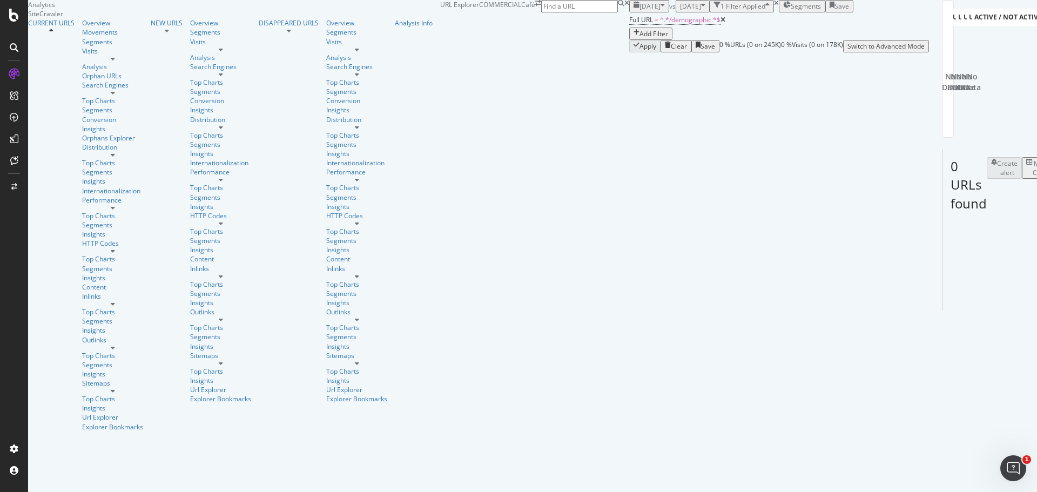
click at [640, 11] on span "2025 Aug. 8th" at bounding box center [650, 6] width 21 height 9
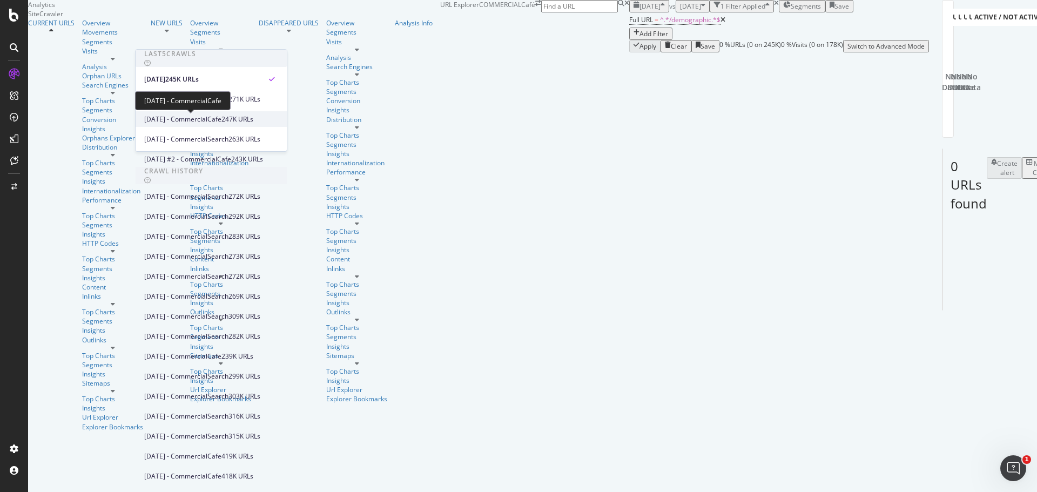
click at [220, 119] on span "2025 Jul. 9th - CommercialCafe" at bounding box center [182, 120] width 77 height 10
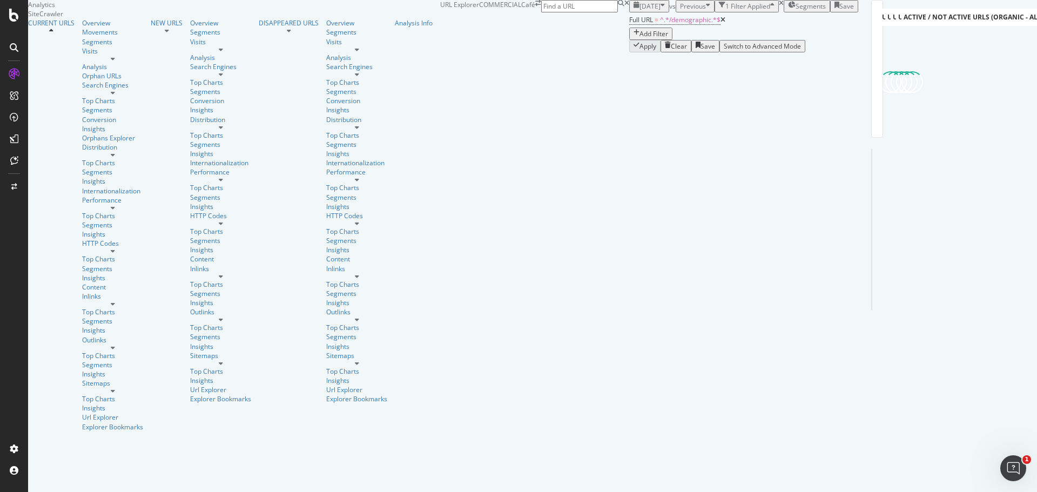
click at [680, 11] on span "Previous" at bounding box center [693, 6] width 26 height 9
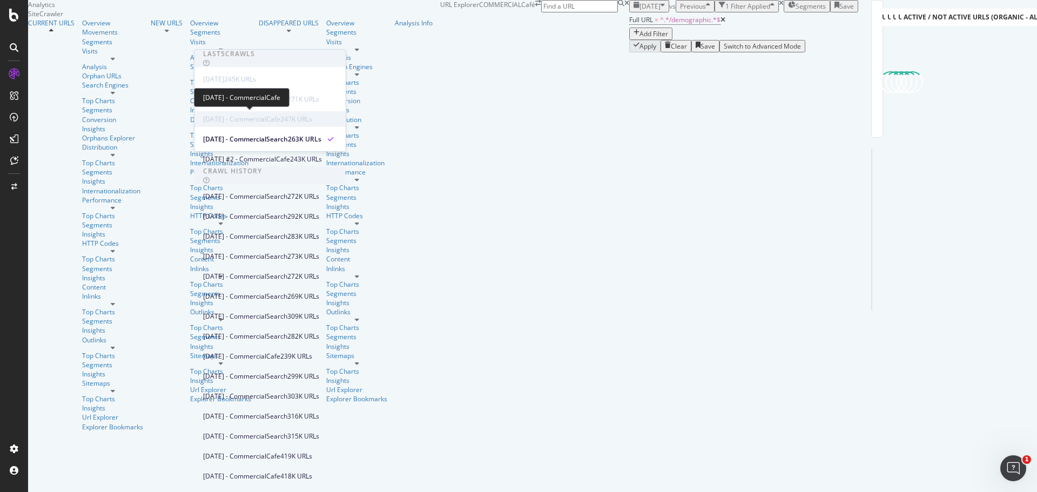
scroll to position [54, 0]
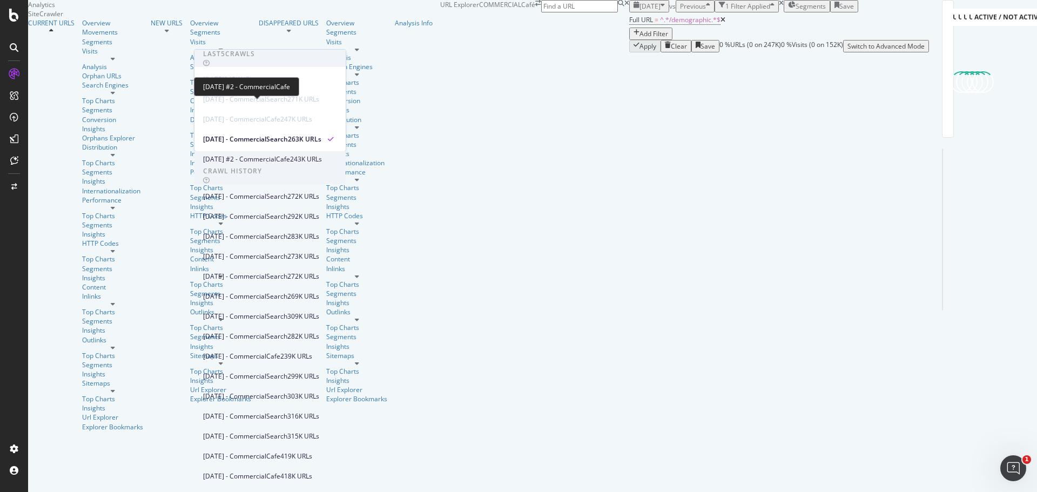
click at [290, 154] on span "2025 Jun. 12th #2 - CommercialCafe" at bounding box center [246, 159] width 87 height 10
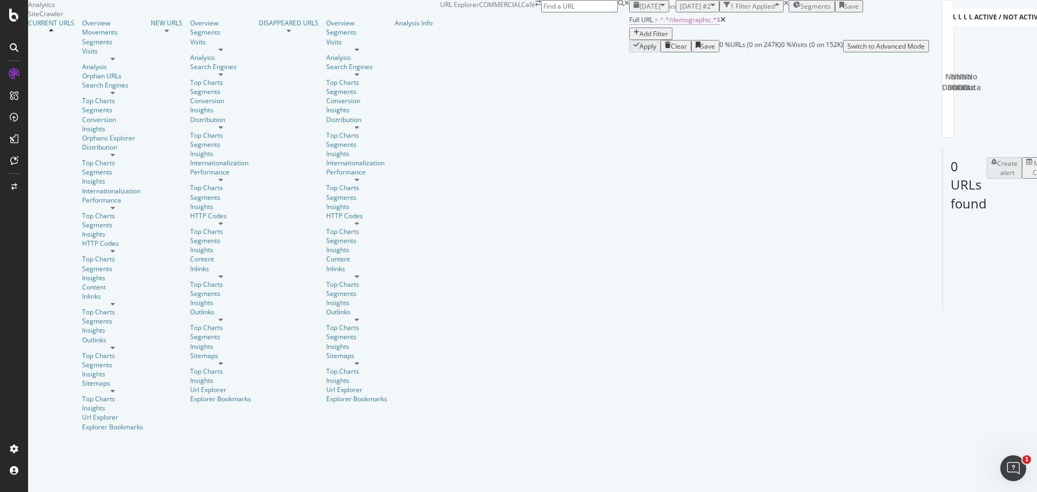
click at [660, 24] on span "^.*/demographic.*$" at bounding box center [690, 19] width 60 height 9
click at [206, 99] on input "/demographic" at bounding box center [167, 92] width 77 height 12
click at [226, 105] on div "Contains /demographic Cancel Add filter Apply" at bounding box center [221, 87] width 184 height 36
click at [206, 99] on input "/demographic" at bounding box center [167, 92] width 77 height 12
type input "/demographics"
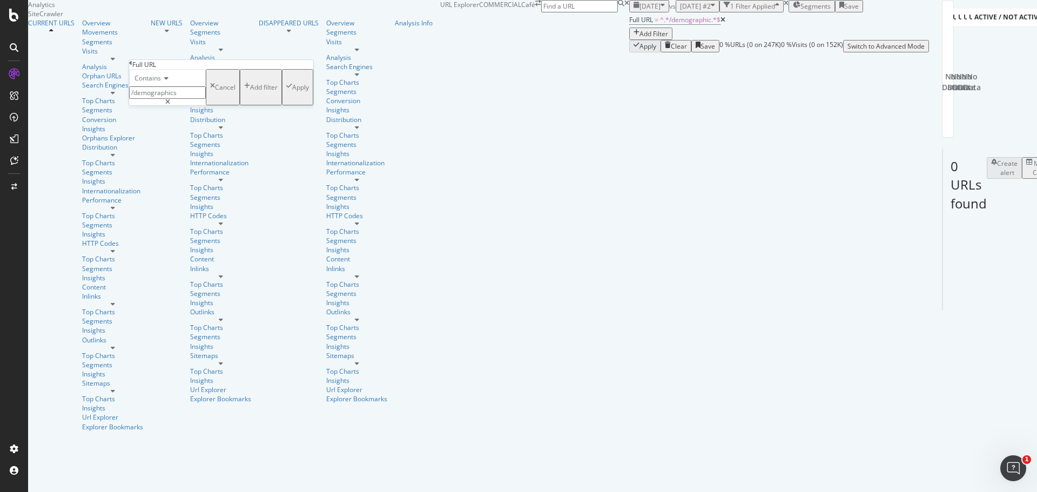
click at [292, 92] on div "Apply" at bounding box center [300, 87] width 17 height 9
